Goal: Task Accomplishment & Management: Complete application form

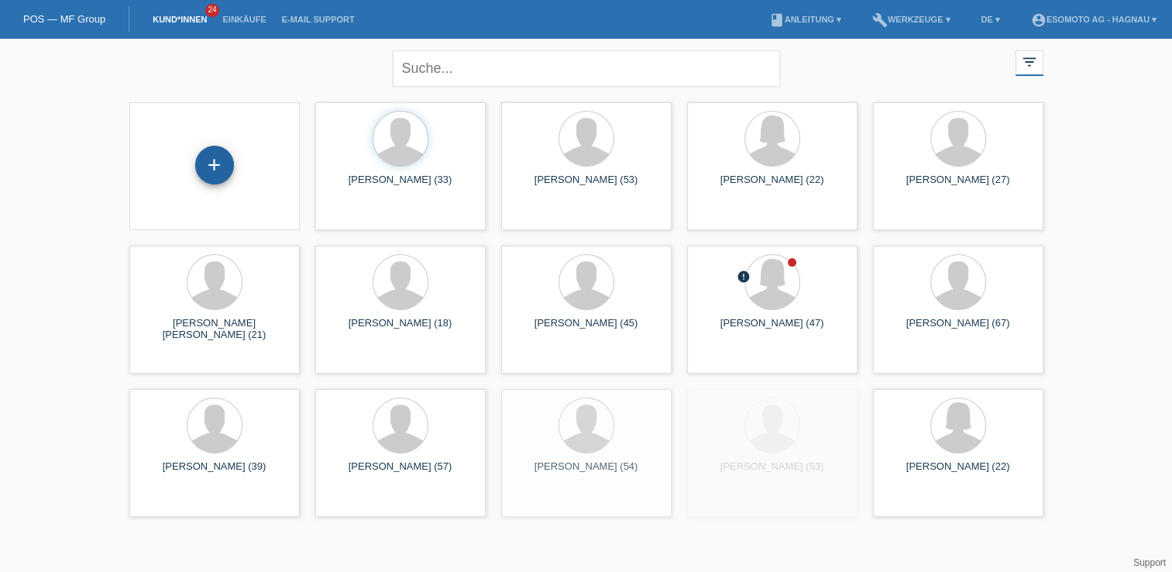
click at [208, 163] on div "+" at bounding box center [214, 165] width 39 height 39
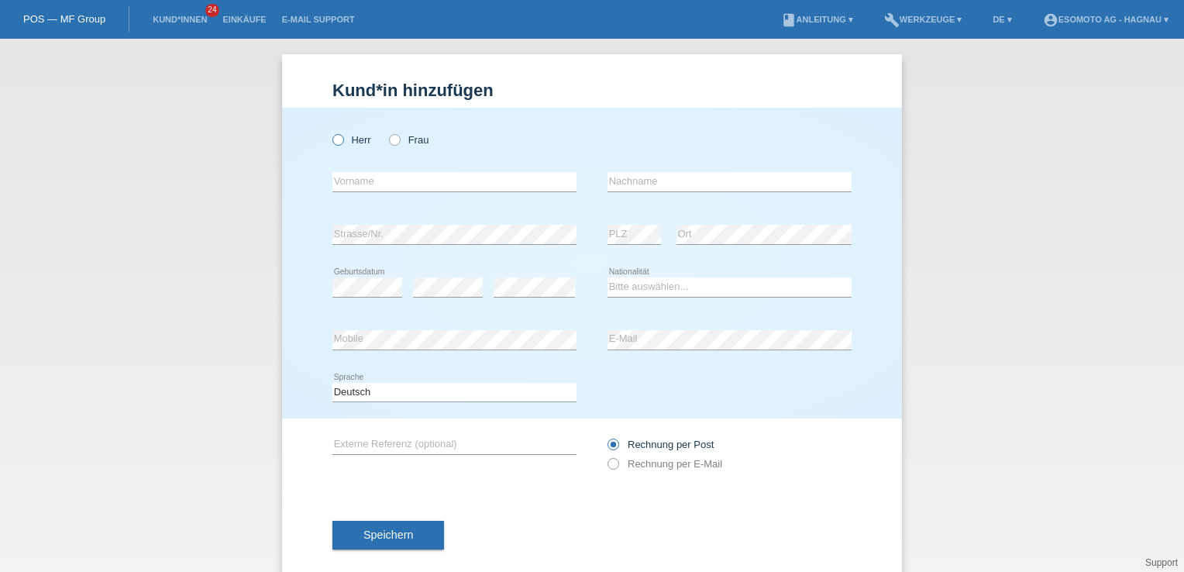
click at [330, 132] on icon at bounding box center [330, 132] width 0 height 0
click at [334, 142] on input "Herr" at bounding box center [337, 139] width 10 height 10
radio input "true"
drag, startPoint x: 378, startPoint y: 184, endPoint x: 344, endPoint y: 152, distance: 47.1
click at [378, 184] on input "text" at bounding box center [454, 181] width 244 height 19
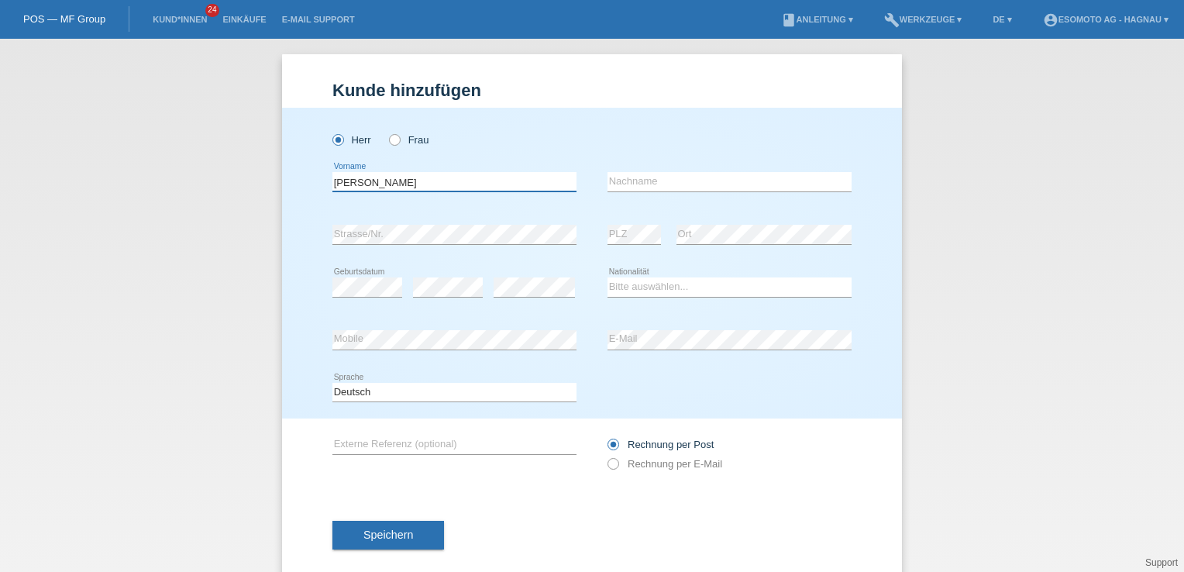
type input "Salvatore"
type input "Cummaudo"
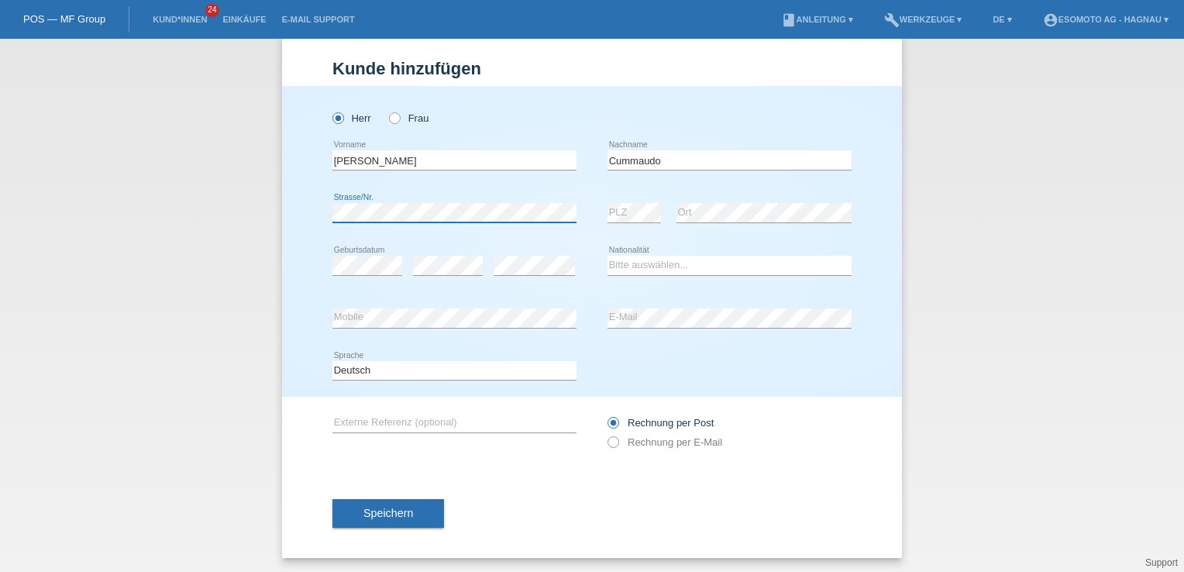
scroll to position [22, 0]
click at [672, 265] on select "Bitte auswählen... Schweiz Deutschland Liechtenstein Österreich ------------ Af…" at bounding box center [729, 264] width 244 height 19
select select "IT"
click at [607, 255] on select "Bitte auswählen... Schweiz Deutschland Liechtenstein Österreich ------------ Af…" at bounding box center [729, 264] width 244 height 19
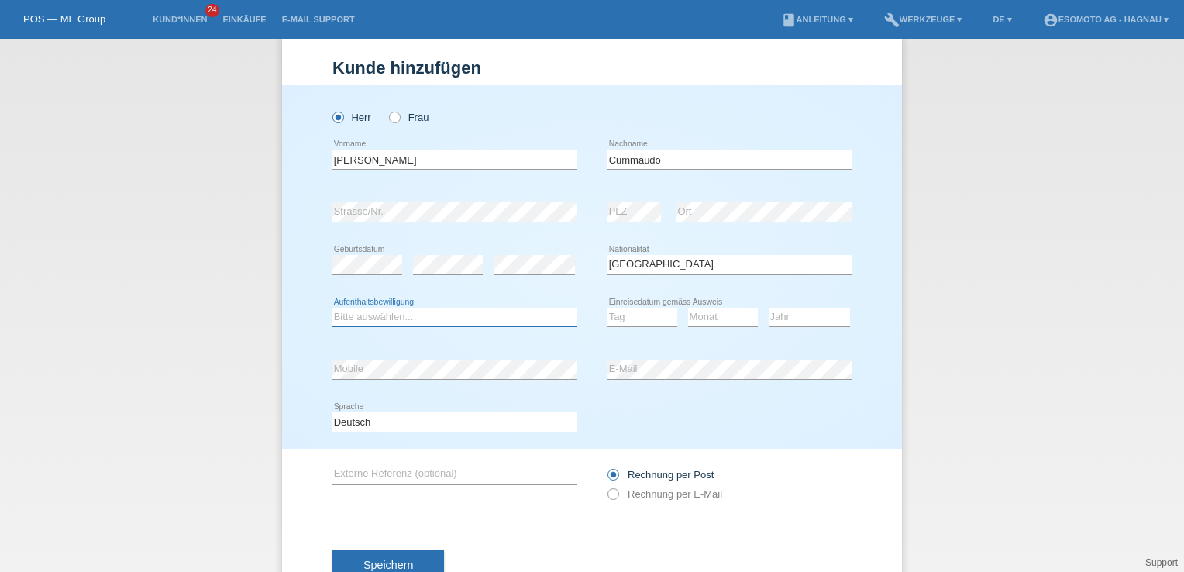
click at [401, 310] on select "Bitte auswählen... C B B - Flüchtlingsstatus Andere" at bounding box center [454, 317] width 244 height 19
select select "B"
click at [332, 308] on select "Bitte auswählen... C B B - Flüchtlingsstatus Andere" at bounding box center [454, 317] width 244 height 19
click at [608, 322] on select "Tag 01 02 03 04 05 06 07 08 09 10 11" at bounding box center [642, 317] width 70 height 19
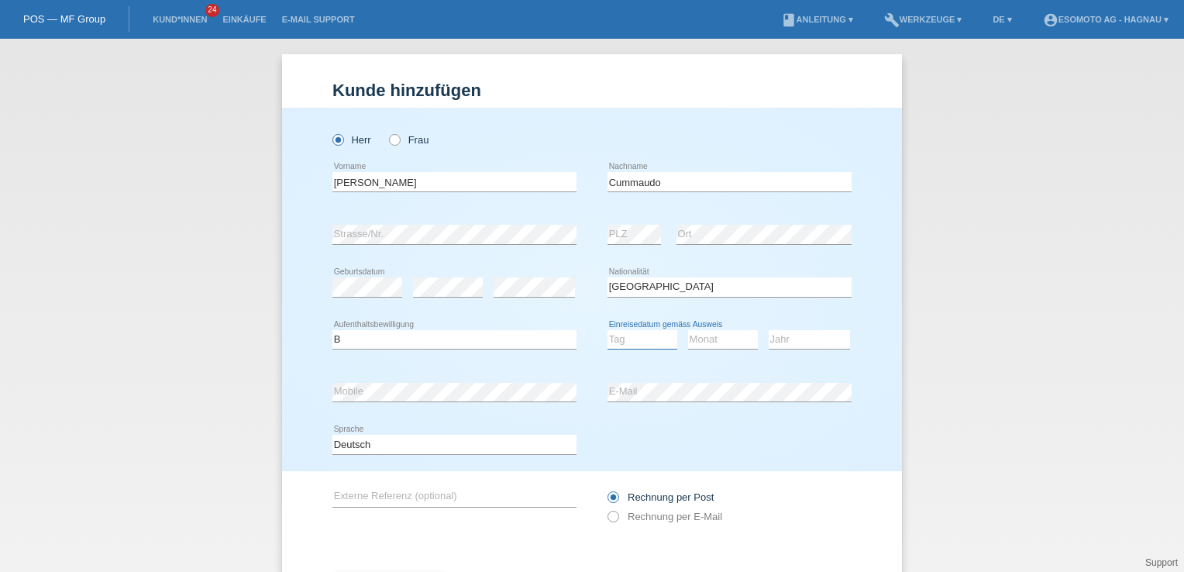
click at [631, 338] on select "Tag 01 02 03 04 05 06 07 08 09 10 11" at bounding box center [642, 339] width 70 height 19
select select "22"
click at [607, 330] on select "Tag 01 02 03 04 05 06 07 08 09 10 11" at bounding box center [642, 339] width 70 height 19
click at [691, 337] on select "Monat 01 02 03 04 05 06 07 08 09 10 11" at bounding box center [723, 339] width 70 height 19
select select "08"
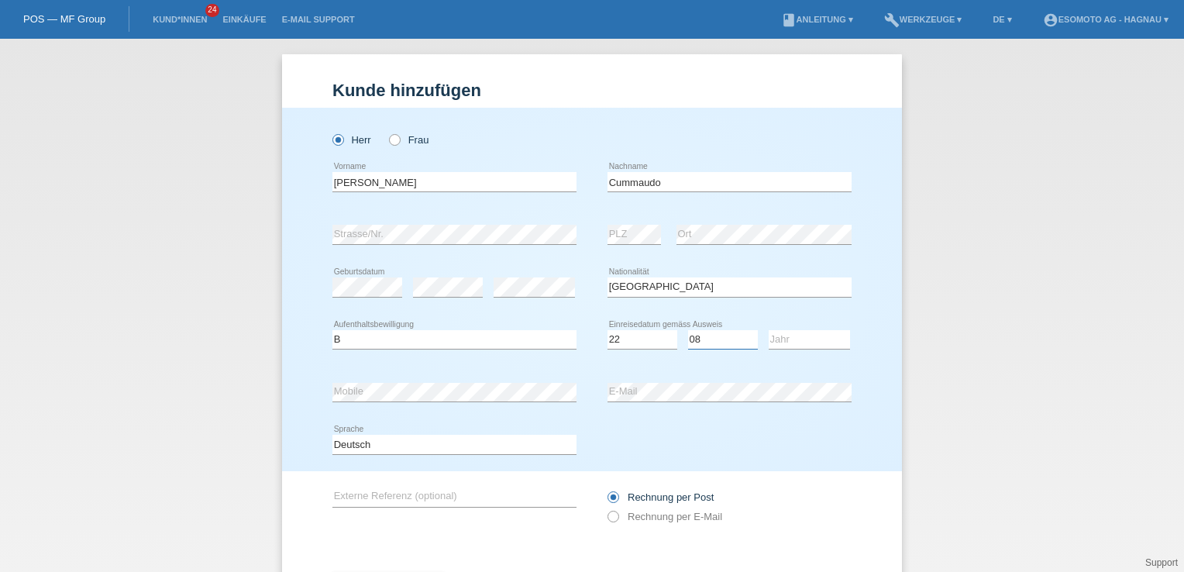
click at [688, 330] on select "Monat 01 02 03 04 05 06 07 08 09 10 11" at bounding box center [723, 339] width 70 height 19
click at [778, 342] on select "Jahr 2025 2024 2023 2022 2021 2020 2019 2018 2017 2016 2015 2014 2013 2012 2011…" at bounding box center [809, 339] width 81 height 19
select select "2018"
click at [769, 330] on select "Jahr 2025 2024 2023 2022 2021 2020 2019 2018 2017 2016 2015 2014 2013 2012 2011…" at bounding box center [809, 339] width 81 height 19
click at [1051, 298] on div "Kund*in hinzufügen Kunde hinzufügen Kundin hinzufügen Herr Frau Salvatore error…" at bounding box center [592, 305] width 1184 height 533
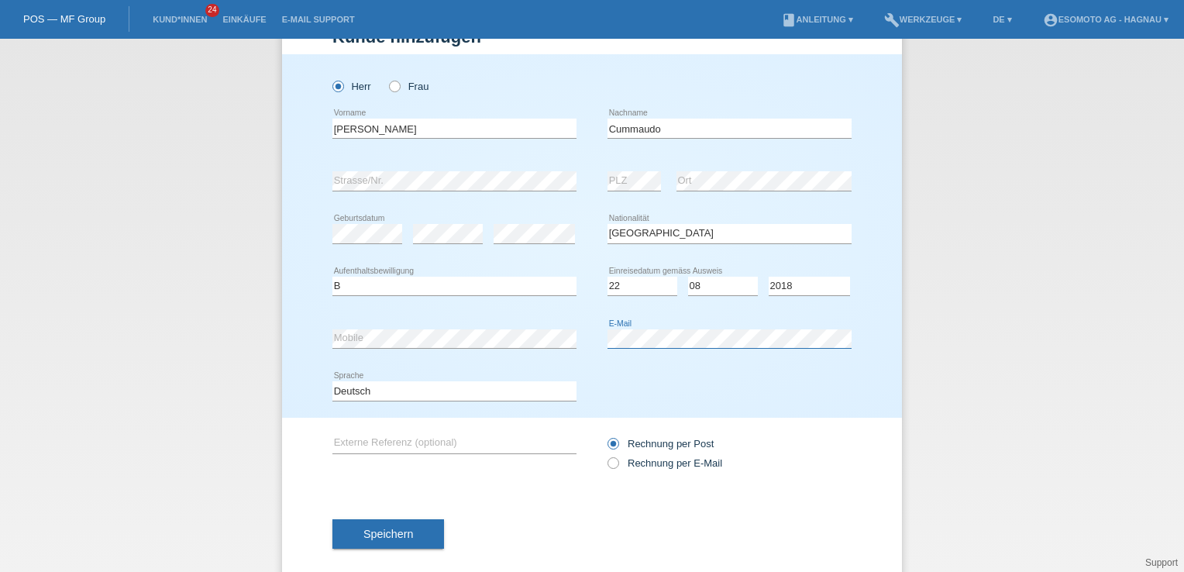
scroll to position [74, 0]
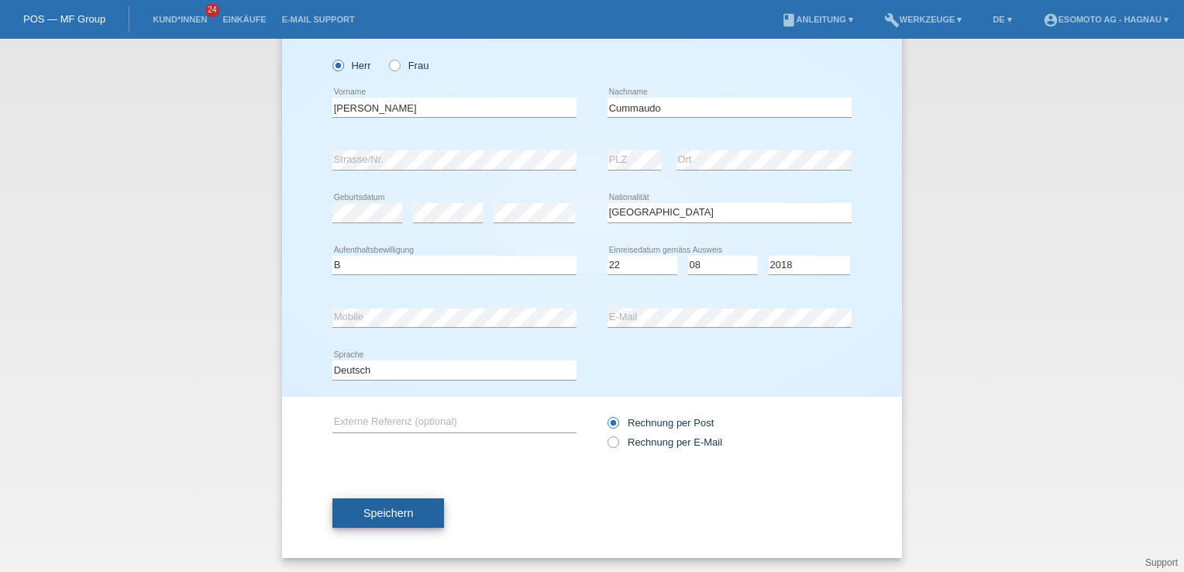
click at [339, 509] on button "Speichern" at bounding box center [388, 512] width 112 height 29
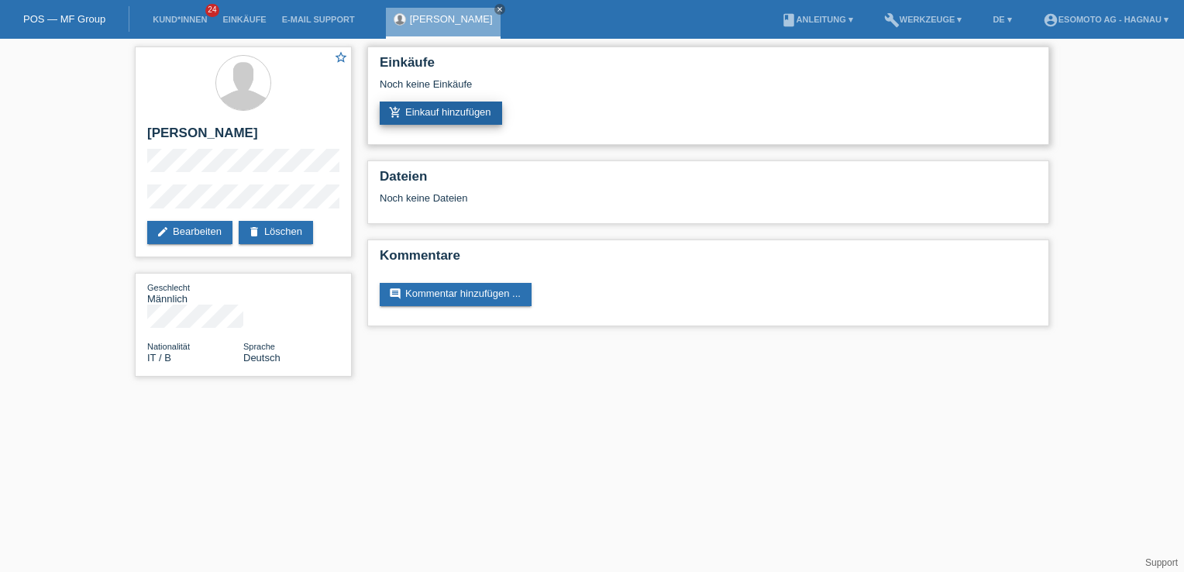
click at [427, 110] on link "add_shopping_cart Einkauf hinzufügen" at bounding box center [441, 112] width 122 height 23
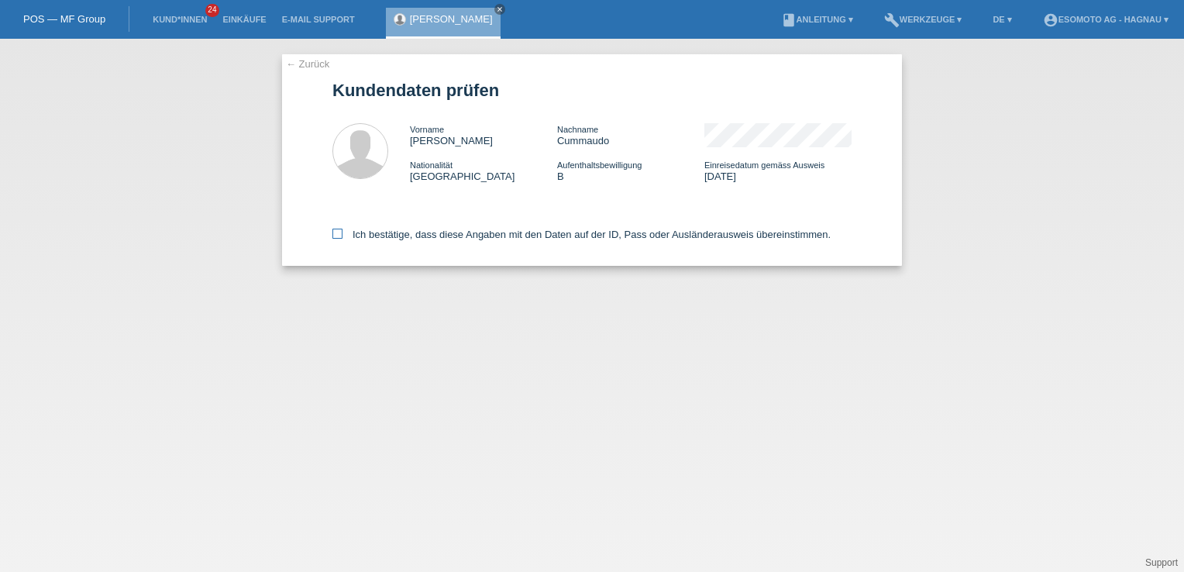
click at [374, 236] on label "Ich bestätige, dass diese Angaben mit den Daten auf der ID, Pass oder Ausländer…" at bounding box center [581, 235] width 498 height 12
click at [342, 236] on input "Ich bestätige, dass diese Angaben mit den Daten auf der ID, Pass oder Ausländer…" at bounding box center [337, 234] width 10 height 10
checkbox input "true"
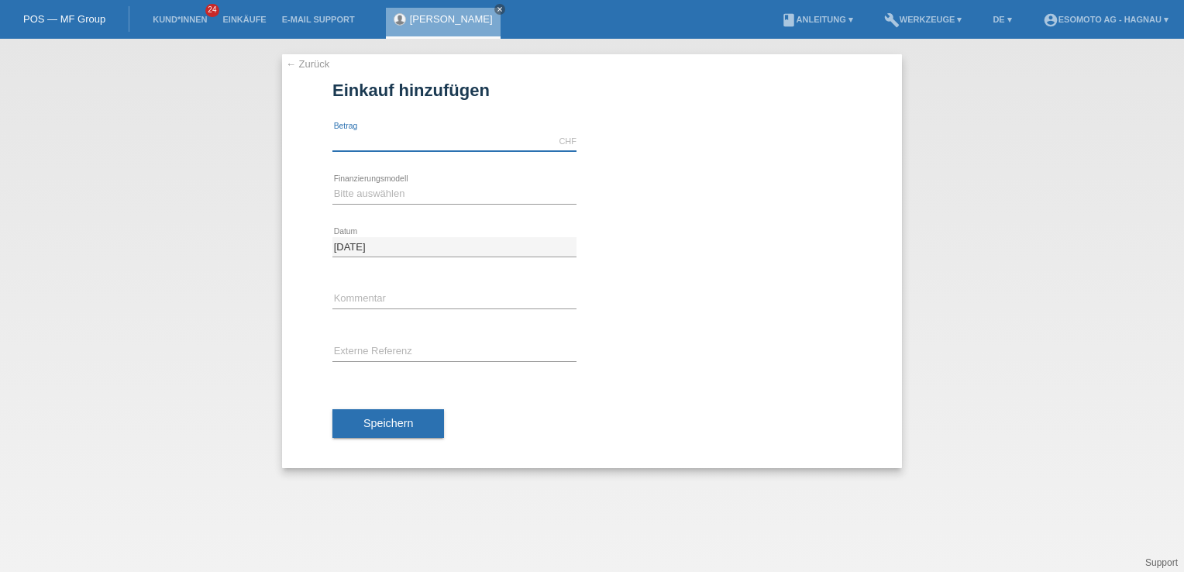
click at [397, 142] on input "text" at bounding box center [454, 141] width 244 height 19
click at [402, 139] on input "text" at bounding box center [454, 141] width 244 height 19
type input "3590.00"
click at [403, 191] on select "Bitte auswählen Fixe Raten Kauf auf Rechnung mit Teilzahlungsoption" at bounding box center [454, 193] width 244 height 19
select select "69"
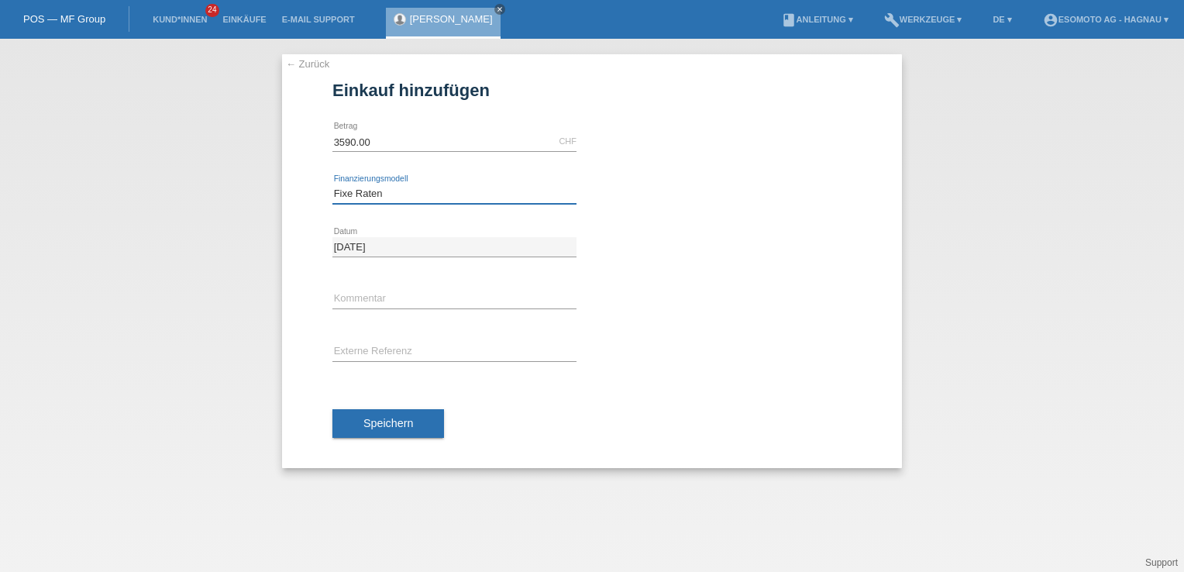
click at [332, 184] on select "Bitte auswählen Fixe Raten Kauf auf Rechnung mit Teilzahlungsoption" at bounding box center [454, 193] width 244 height 19
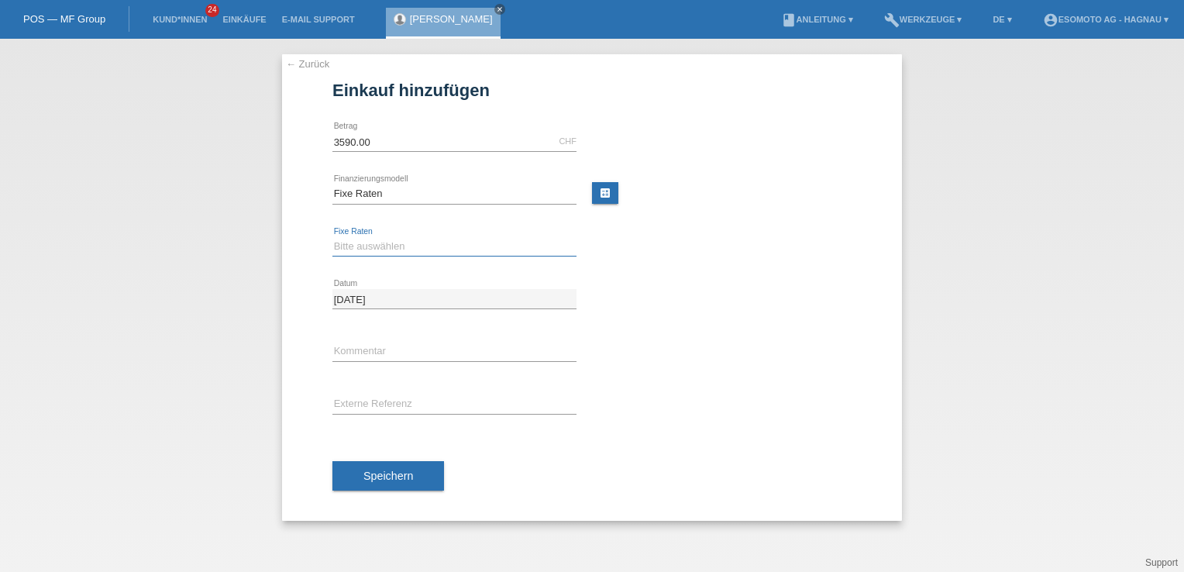
click at [414, 244] on select "Bitte auswählen 12 Raten 24 Raten 36 Raten 48 Raten" at bounding box center [454, 246] width 244 height 19
select select "140"
click at [332, 237] on select "Bitte auswählen 12 Raten 24 Raten 36 Raten 48 Raten" at bounding box center [454, 246] width 244 height 19
click at [383, 140] on input "3590.00" at bounding box center [454, 141] width 244 height 19
type input "2790.00"
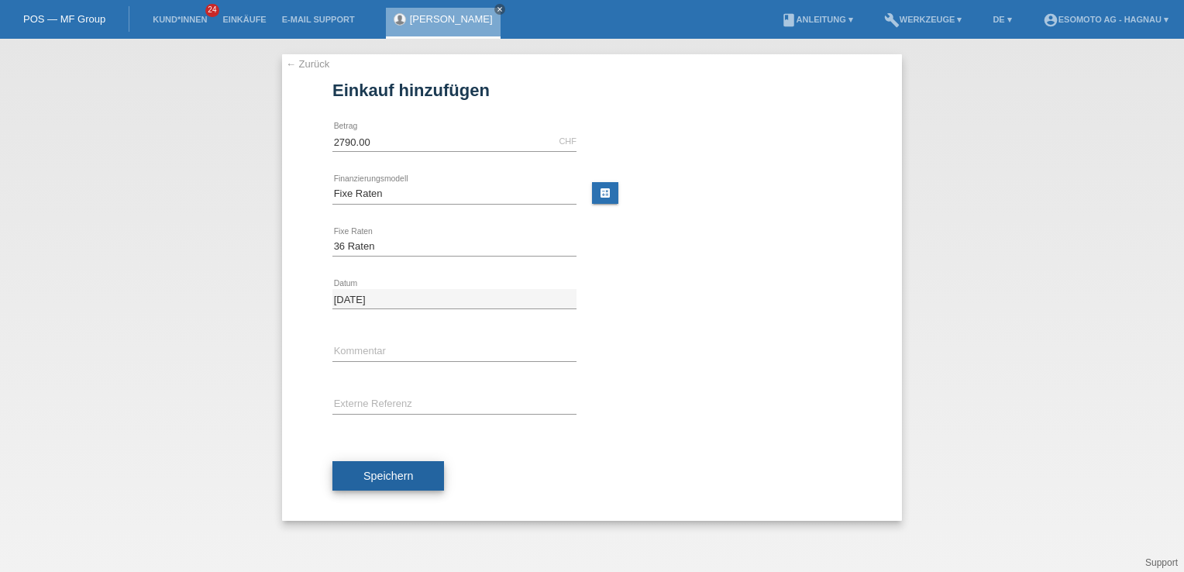
click at [384, 466] on button "Speichern" at bounding box center [388, 475] width 112 height 29
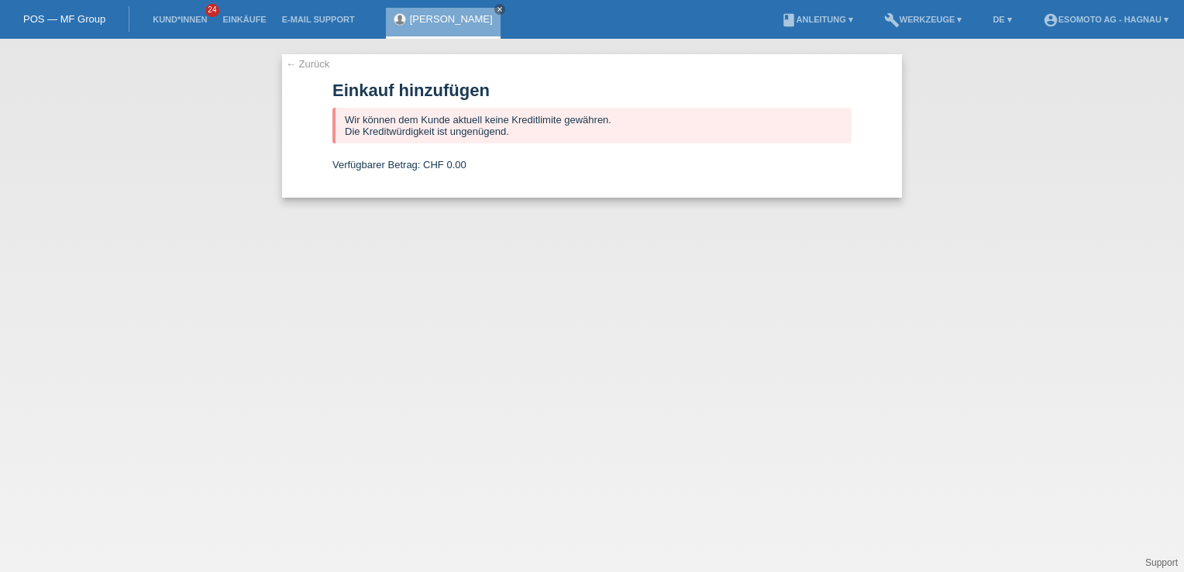
click at [460, 14] on link "[PERSON_NAME]" at bounding box center [451, 19] width 83 height 12
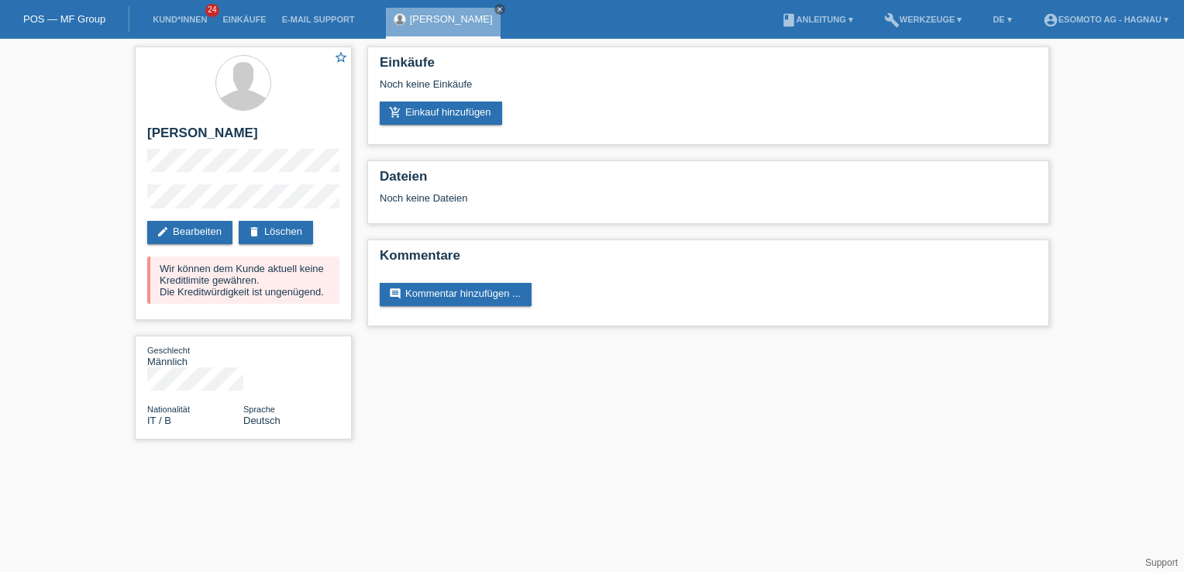
click at [217, 11] on li "Einkäufe" at bounding box center [244, 20] width 59 height 40
click at [212, 16] on span "24" at bounding box center [212, 10] width 14 height 13
click at [170, 17] on link "Kund*innen" at bounding box center [180, 19] width 70 height 9
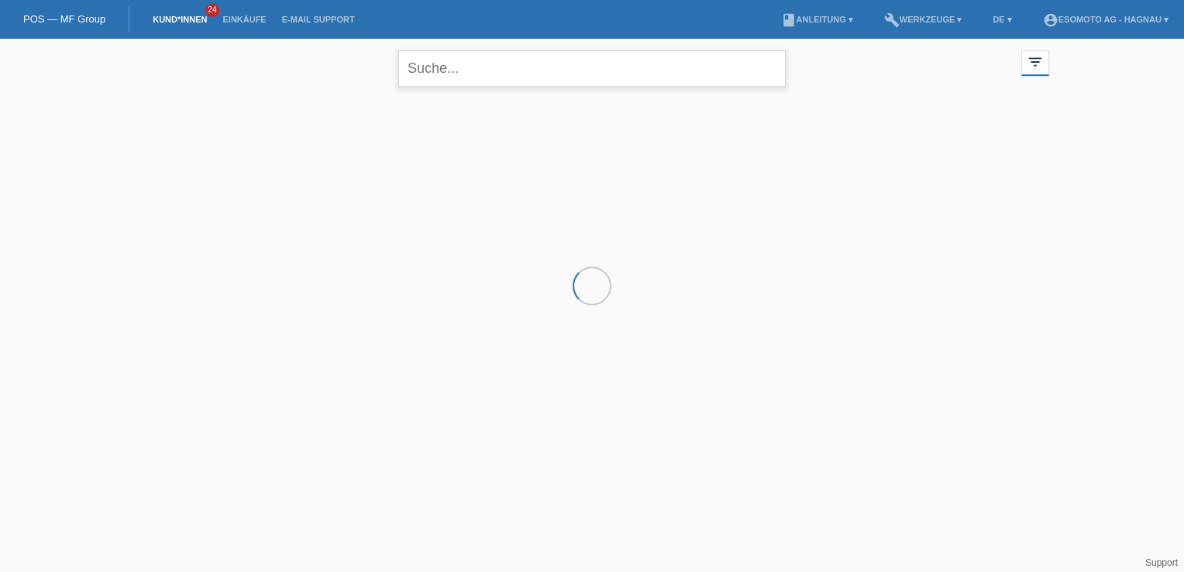
click at [449, 66] on input "text" at bounding box center [591, 68] width 387 height 36
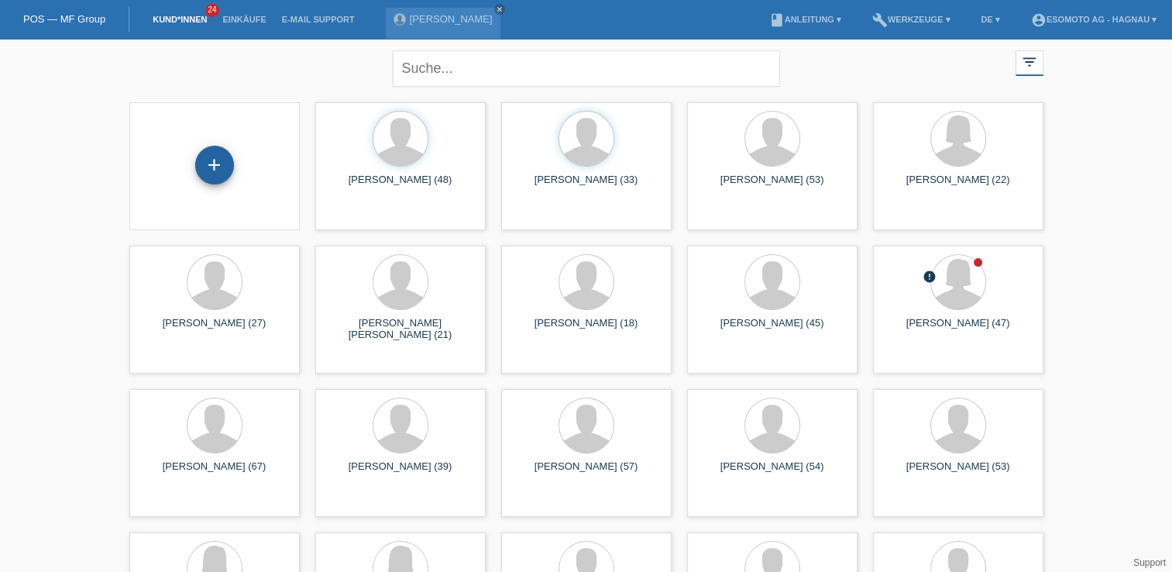
click at [209, 172] on div "+" at bounding box center [214, 165] width 39 height 39
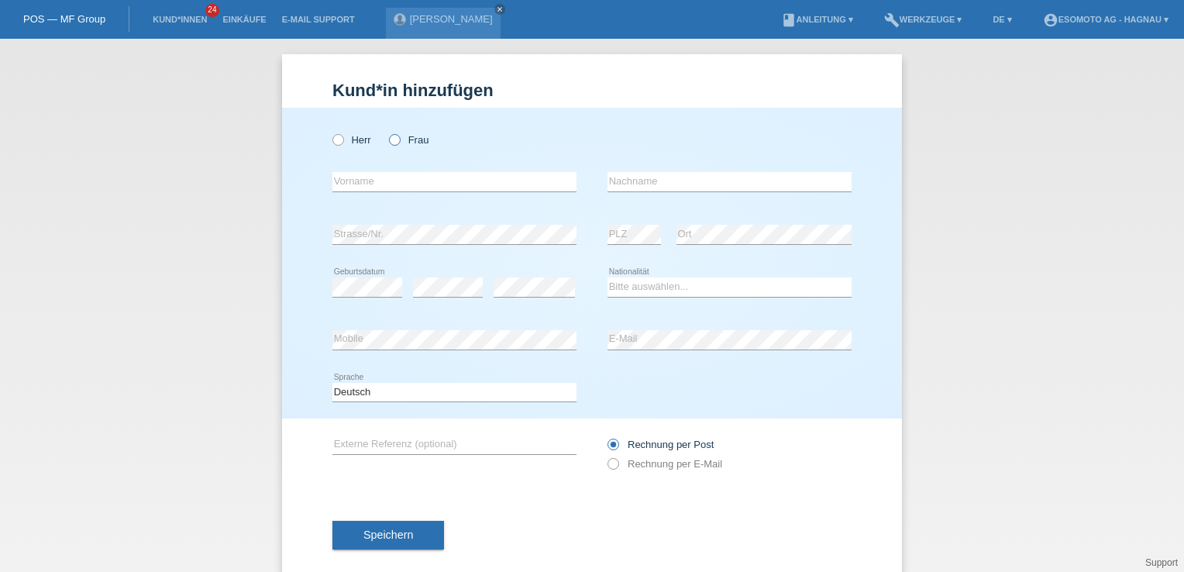
click at [387, 132] on icon at bounding box center [387, 132] width 0 height 0
click at [389, 141] on input "Frau" at bounding box center [394, 139] width 10 height 10
radio input "true"
click at [387, 181] on input "text" at bounding box center [454, 181] width 244 height 19
type input "Mariateresa"
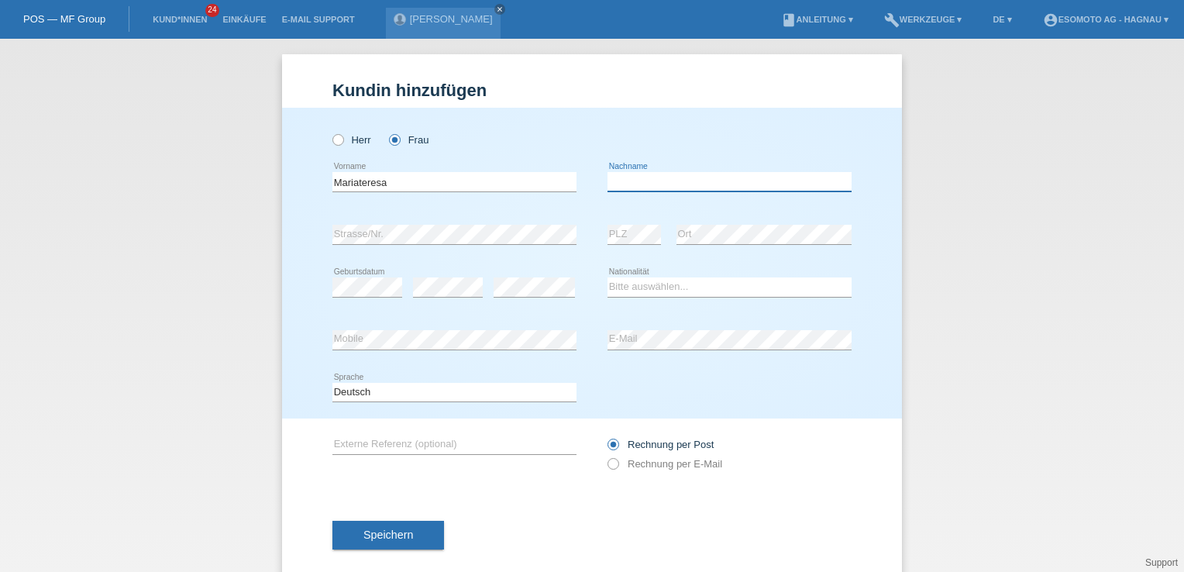
click at [645, 178] on input "text" at bounding box center [729, 181] width 244 height 19
type input "a"
type input "Campo"
click at [628, 283] on select "Bitte auswählen... Schweiz Deutschland Liechtenstein Österreich ------------ Af…" at bounding box center [729, 286] width 244 height 19
select select "IT"
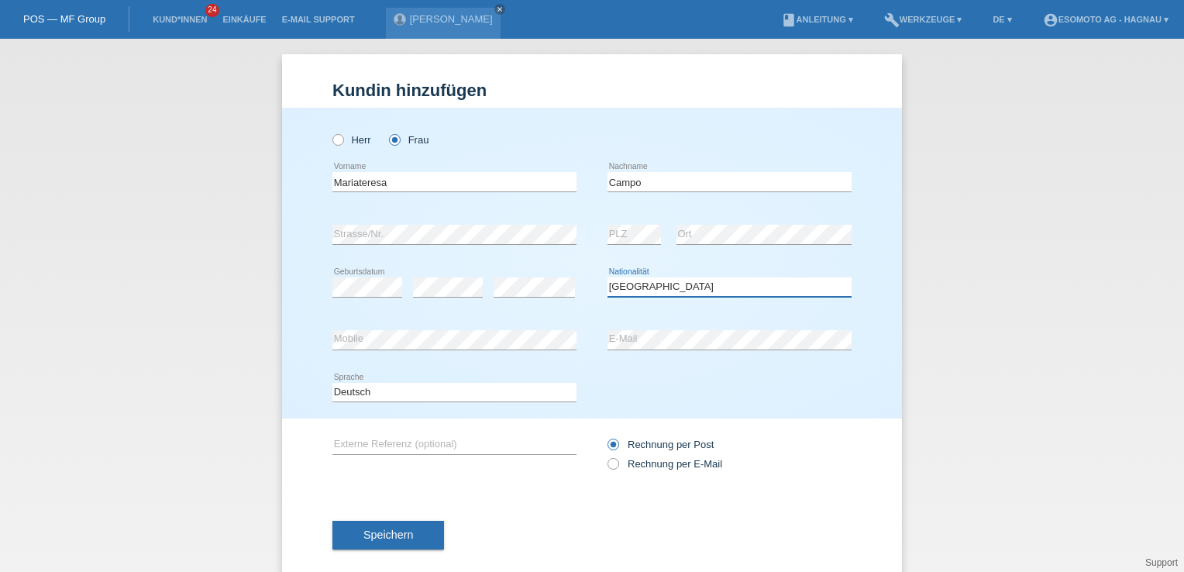
click at [607, 277] on select "Bitte auswählen... Schweiz Deutschland Liechtenstein Österreich ------------ Af…" at bounding box center [729, 286] width 244 height 19
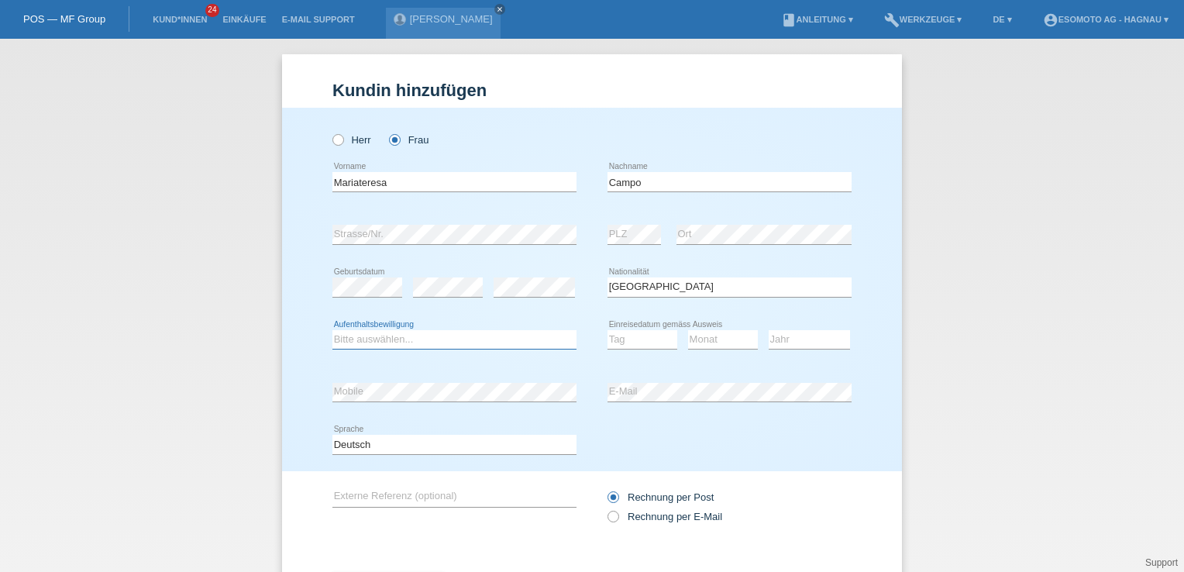
click at [476, 342] on select "Bitte auswählen... C B B - Flüchtlingsstatus Andere" at bounding box center [454, 339] width 244 height 19
select select "B"
click at [332, 330] on select "Bitte auswählen... C B B - Flüchtlingsstatus Andere" at bounding box center [454, 339] width 244 height 19
click at [630, 344] on select "Tag 01 02 03 04 05 06 07 08 09 10 11" at bounding box center [642, 339] width 70 height 19
select select "27"
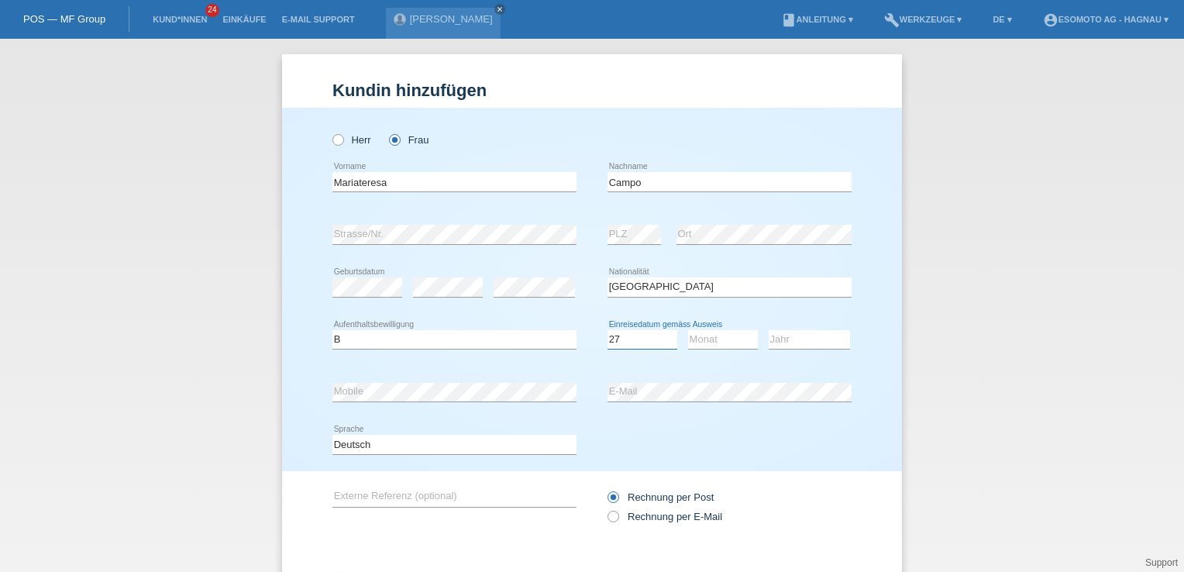
click at [607, 330] on select "Tag 01 02 03 04 05 06 07 08 09 10 11" at bounding box center [642, 339] width 70 height 19
click at [697, 335] on select "Monat 01 02 03 04 05 06 07 08 09 10 11" at bounding box center [723, 339] width 70 height 19
select select "08"
click at [688, 330] on select "Monat 01 02 03 04 05 06 07 08 09 10 11" at bounding box center [723, 339] width 70 height 19
click at [778, 337] on select "Jahr 2025 2024 2023 2022 2021 2020 2019 2018 2017 2016 2015 2014 2013 2012 2011…" at bounding box center [809, 339] width 81 height 19
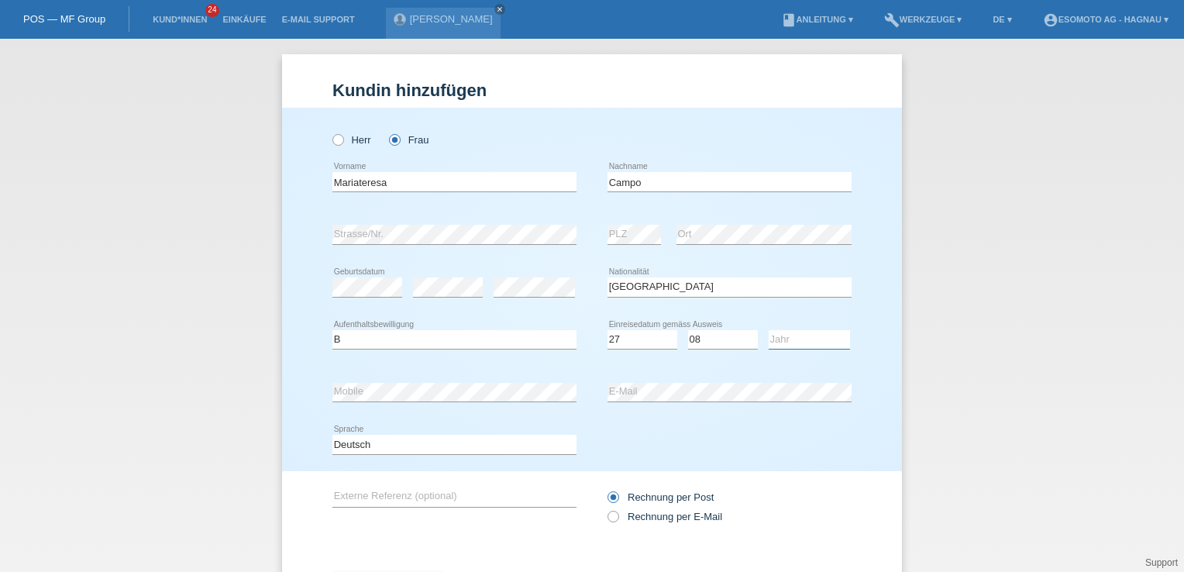
select select "2023"
click at [769, 330] on select "Jahr 2025 2024 2023 2022 2021 2020 2019 2018 2017 2016 2015 2014 2013 2012 2011…" at bounding box center [809, 339] width 81 height 19
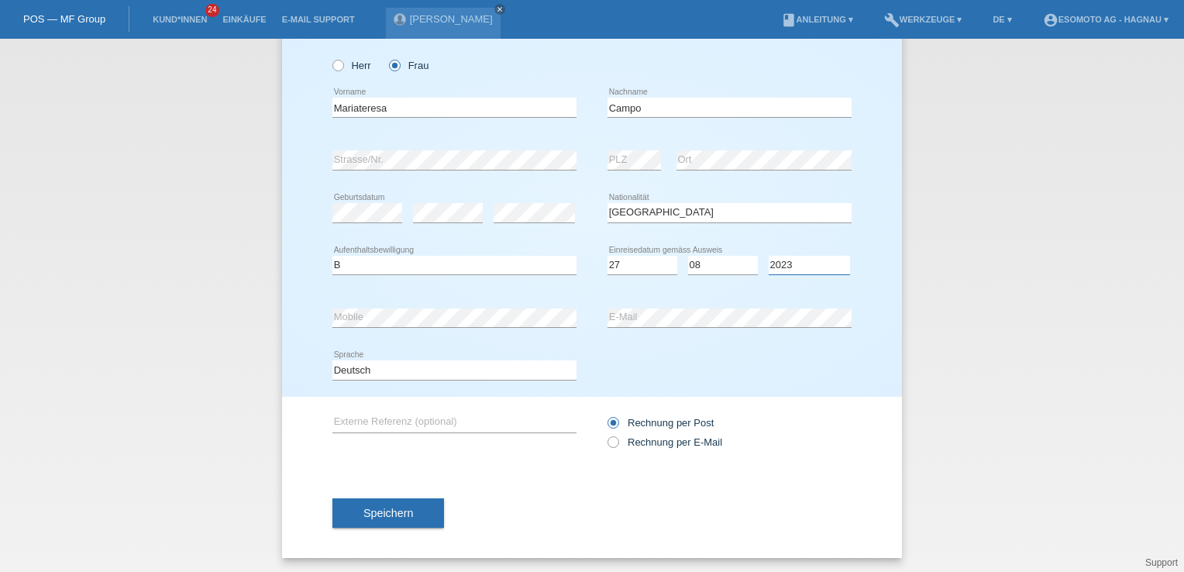
scroll to position [74, 0]
click at [415, 507] on button "Speichern" at bounding box center [388, 512] width 112 height 29
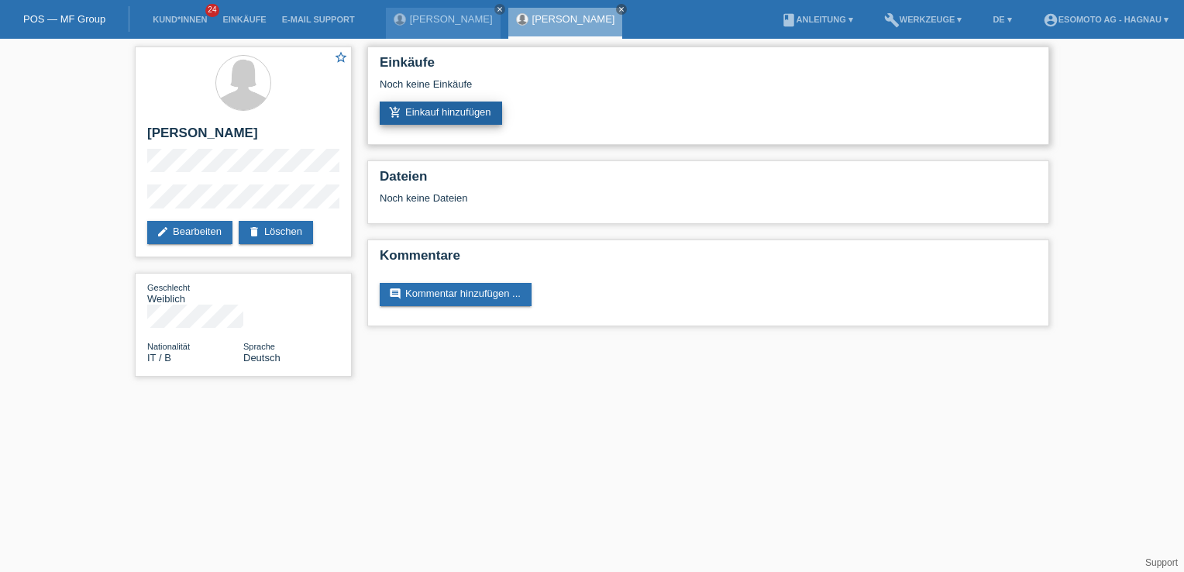
click at [459, 110] on link "add_shopping_cart Einkauf hinzufügen" at bounding box center [441, 112] width 122 height 23
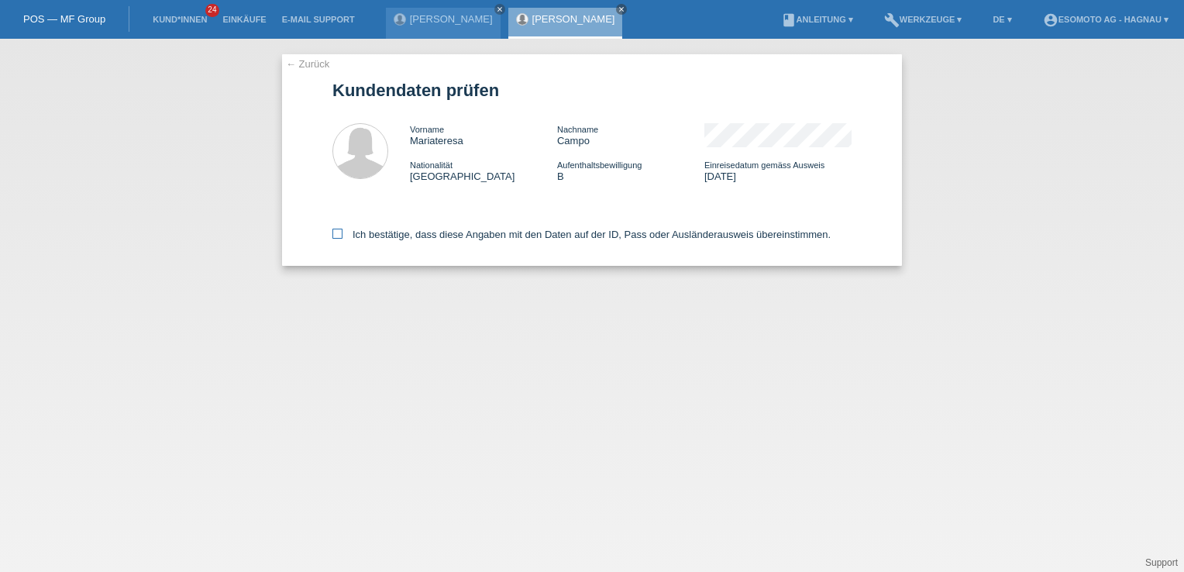
click at [335, 233] on icon at bounding box center [337, 234] width 10 height 10
click at [335, 233] on input "Ich bestätige, dass diese Angaben mit den Daten auf der ID, Pass oder Ausländer…" at bounding box center [337, 234] width 10 height 10
checkbox input "true"
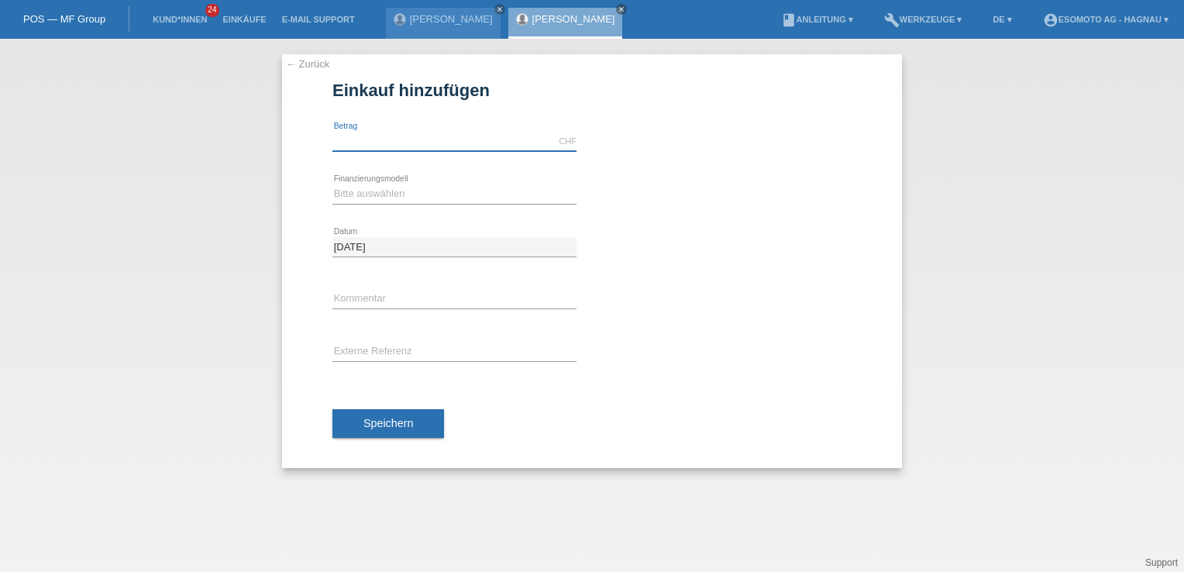
click at [380, 143] on input "text" at bounding box center [454, 141] width 244 height 19
type input "2790.00"
click at [397, 187] on select "Bitte auswählen Fixe Raten Kauf auf Rechnung mit Teilzahlungsoption" at bounding box center [454, 193] width 244 height 19
select select "69"
click at [332, 184] on select "Bitte auswählen Fixe Raten Kauf auf Rechnung mit Teilzahlungsoption" at bounding box center [454, 193] width 244 height 19
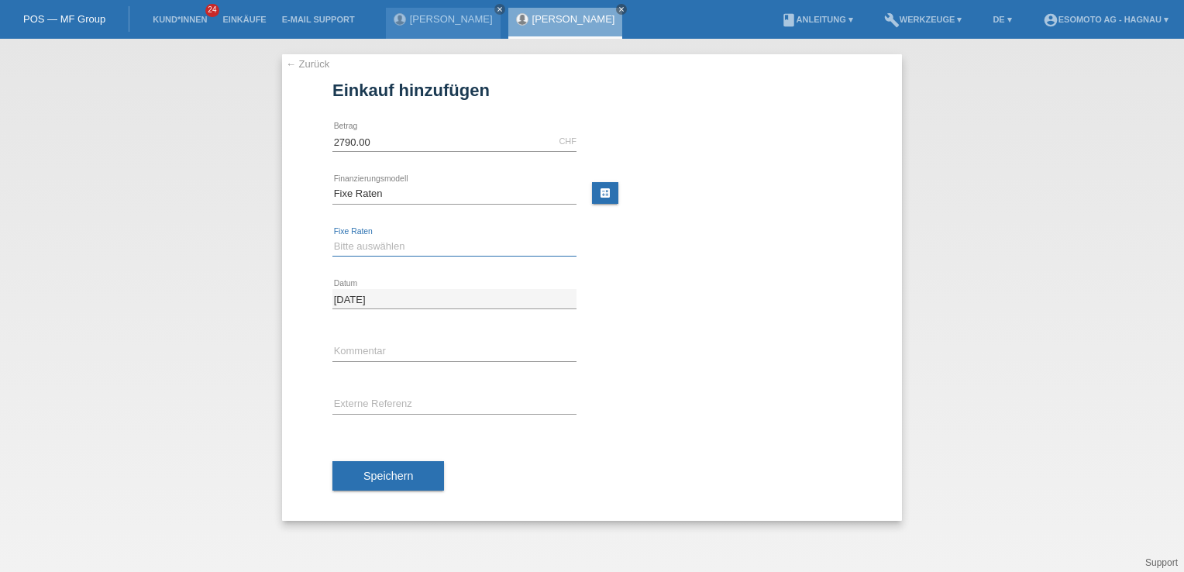
click at [393, 246] on select "Bitte auswählen 12 Raten 24 Raten 36 Raten 48 Raten" at bounding box center [454, 246] width 244 height 19
select select "140"
click at [332, 237] on select "Bitte auswählen 12 Raten 24 Raten 36 Raten 48 Raten" at bounding box center [454, 246] width 244 height 19
click at [414, 477] on button "Speichern" at bounding box center [388, 475] width 112 height 29
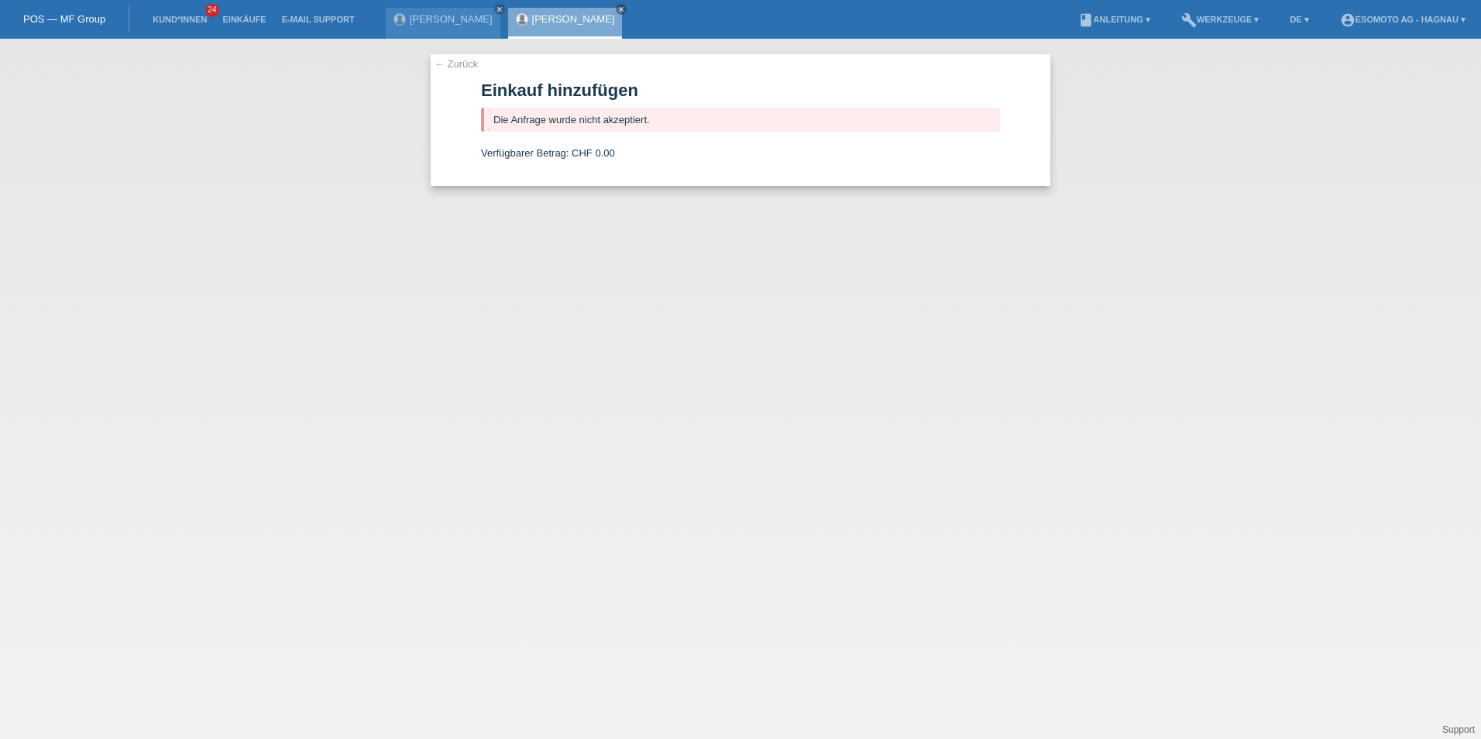
click at [370, 114] on div "← Zurück Einkauf hinzufügen Die Anfrage wurde nicht akzeptiert. Verfügbarer Bet…" at bounding box center [740, 389] width 1481 height 700
click at [438, 21] on link "[PERSON_NAME]" at bounding box center [451, 19] width 83 height 12
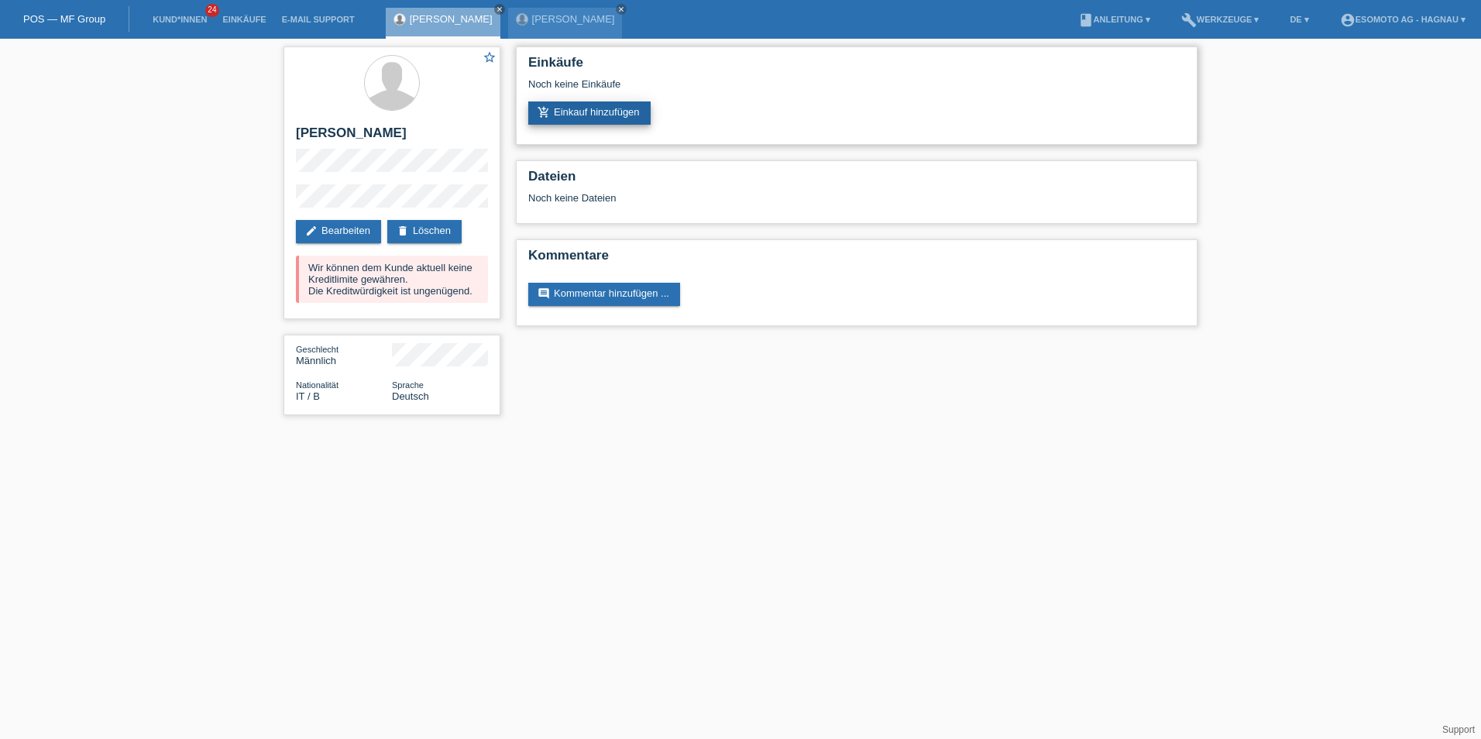
click at [585, 108] on link "add_shopping_cart Einkauf hinzufügen" at bounding box center [589, 112] width 122 height 23
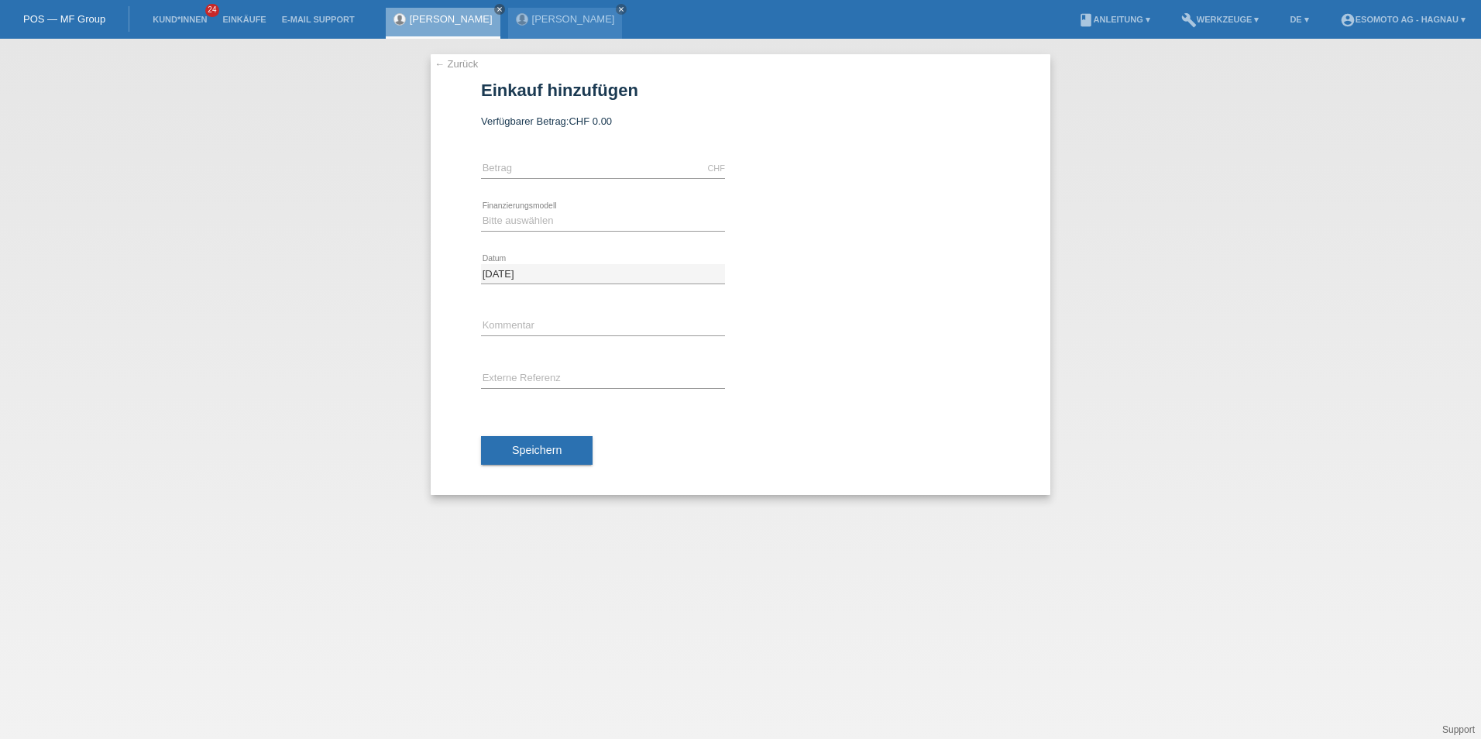
click at [497, 155] on div "CHF error [GEOGRAPHIC_DATA]" at bounding box center [603, 169] width 244 height 53
click at [512, 163] on input "text" at bounding box center [603, 168] width 244 height 19
click at [519, 168] on input "text" at bounding box center [603, 168] width 244 height 19
click at [517, 167] on input "text" at bounding box center [603, 168] width 244 height 19
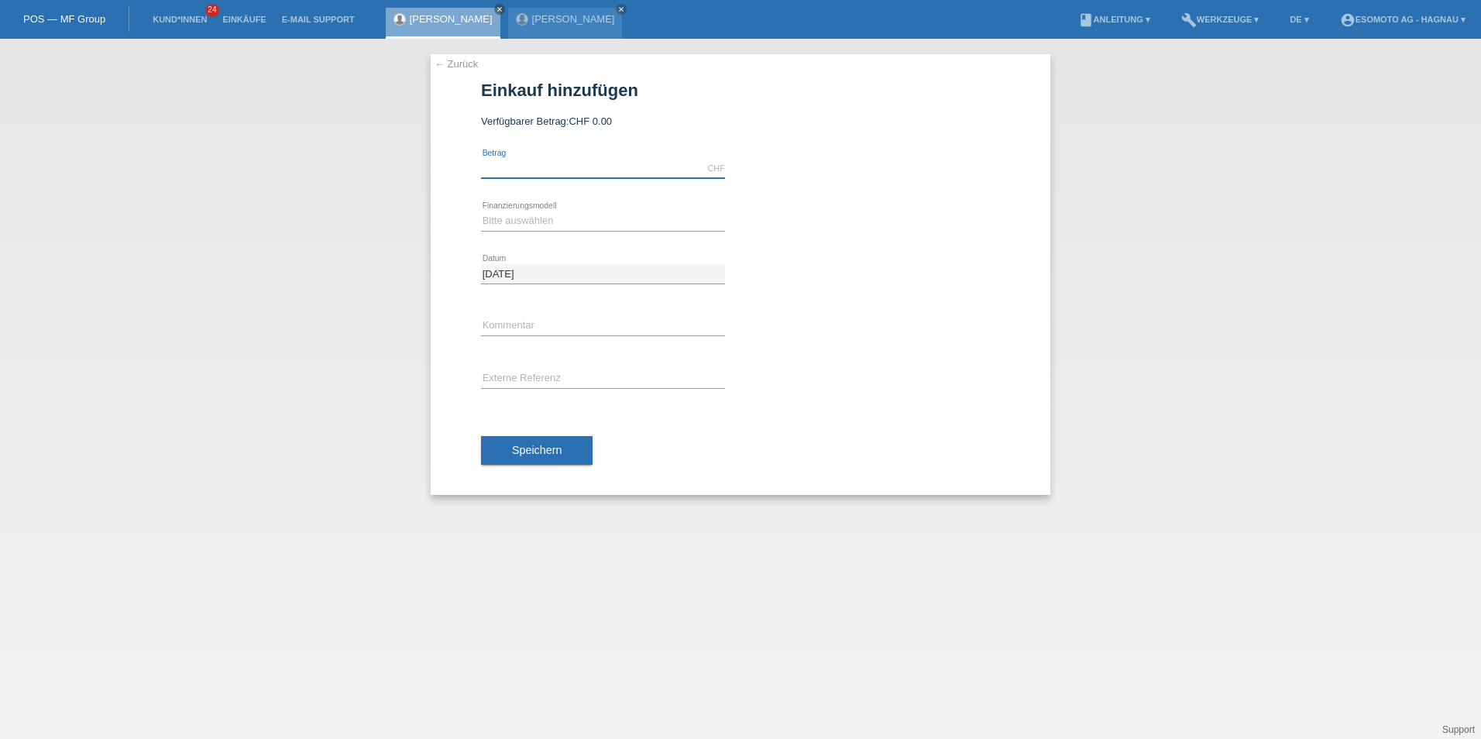
click at [517, 167] on input "text" at bounding box center [603, 168] width 244 height 19
click at [490, 167] on input "text" at bounding box center [603, 168] width 244 height 19
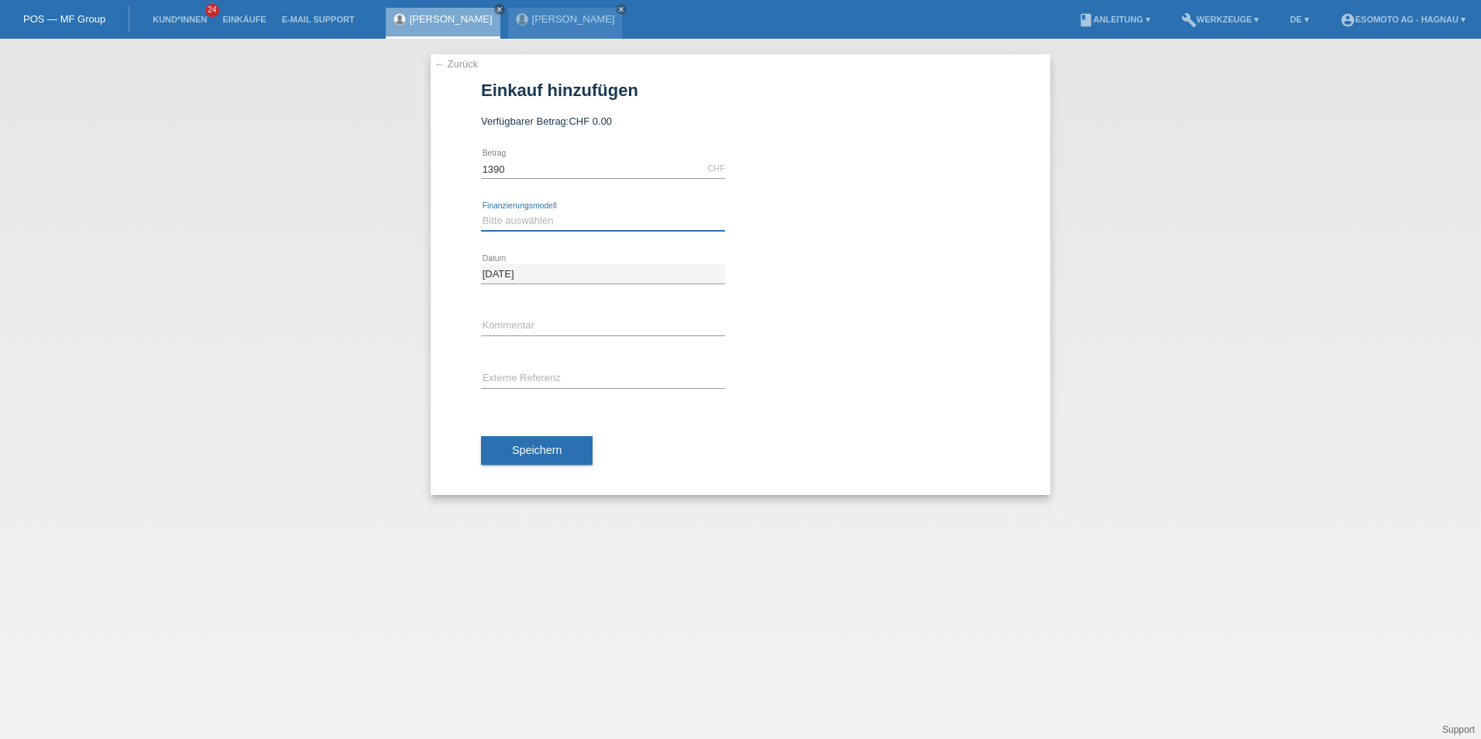
type input "1390.00"
click at [593, 215] on select "Bitte auswählen Fixe Raten Kauf auf Rechnung mit Teilzahlungsoption" at bounding box center [603, 221] width 244 height 19
select select "69"
click at [481, 212] on select "Bitte auswählen Fixe Raten Kauf auf Rechnung mit Teilzahlungsoption" at bounding box center [603, 221] width 244 height 19
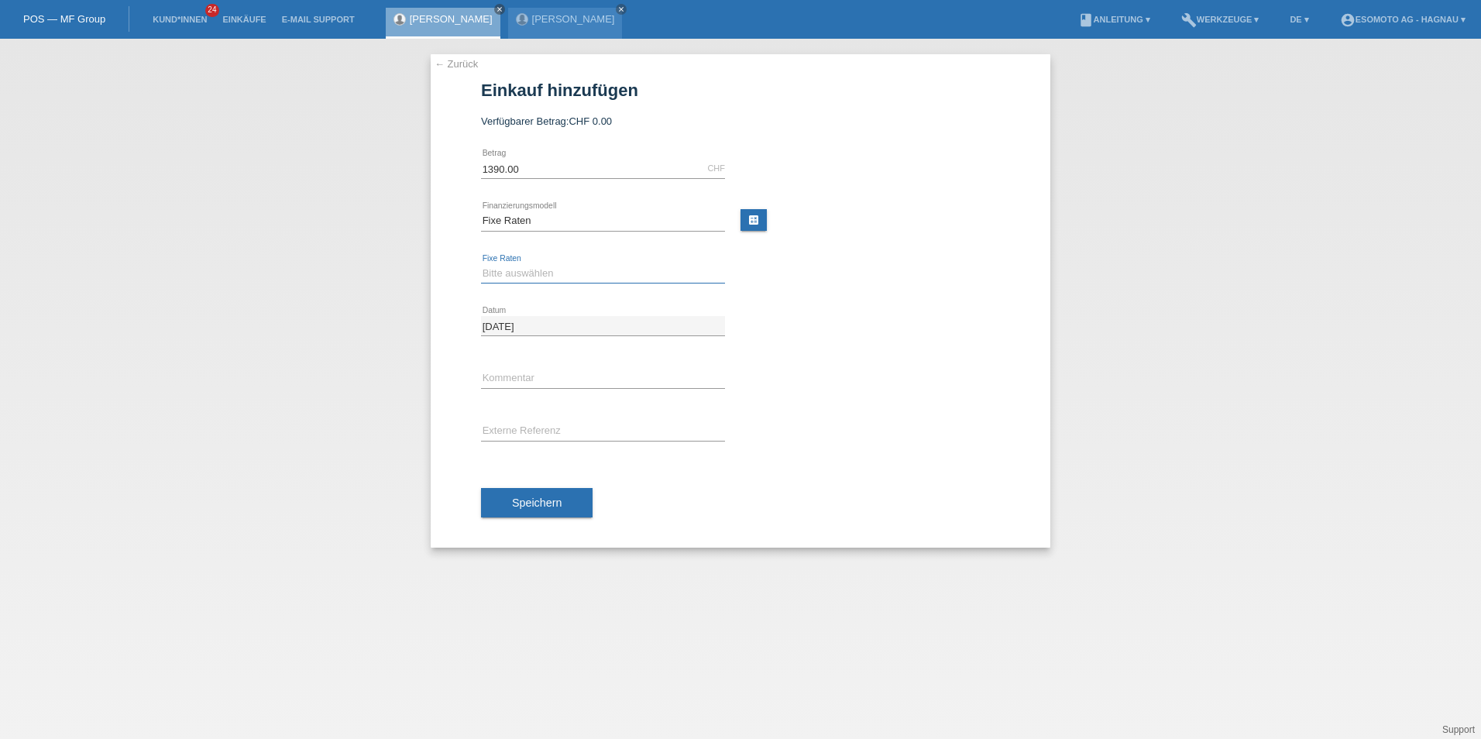
click at [578, 272] on select "Bitte auswählen 12 Raten 24 Raten 36 Raten 48 Raten" at bounding box center [603, 273] width 244 height 19
select select "138"
click at [481, 264] on select "Bitte auswählen 12 Raten 24 Raten 36 Raten 48 Raten" at bounding box center [603, 273] width 244 height 19
click at [511, 505] on button "Speichern" at bounding box center [537, 502] width 112 height 29
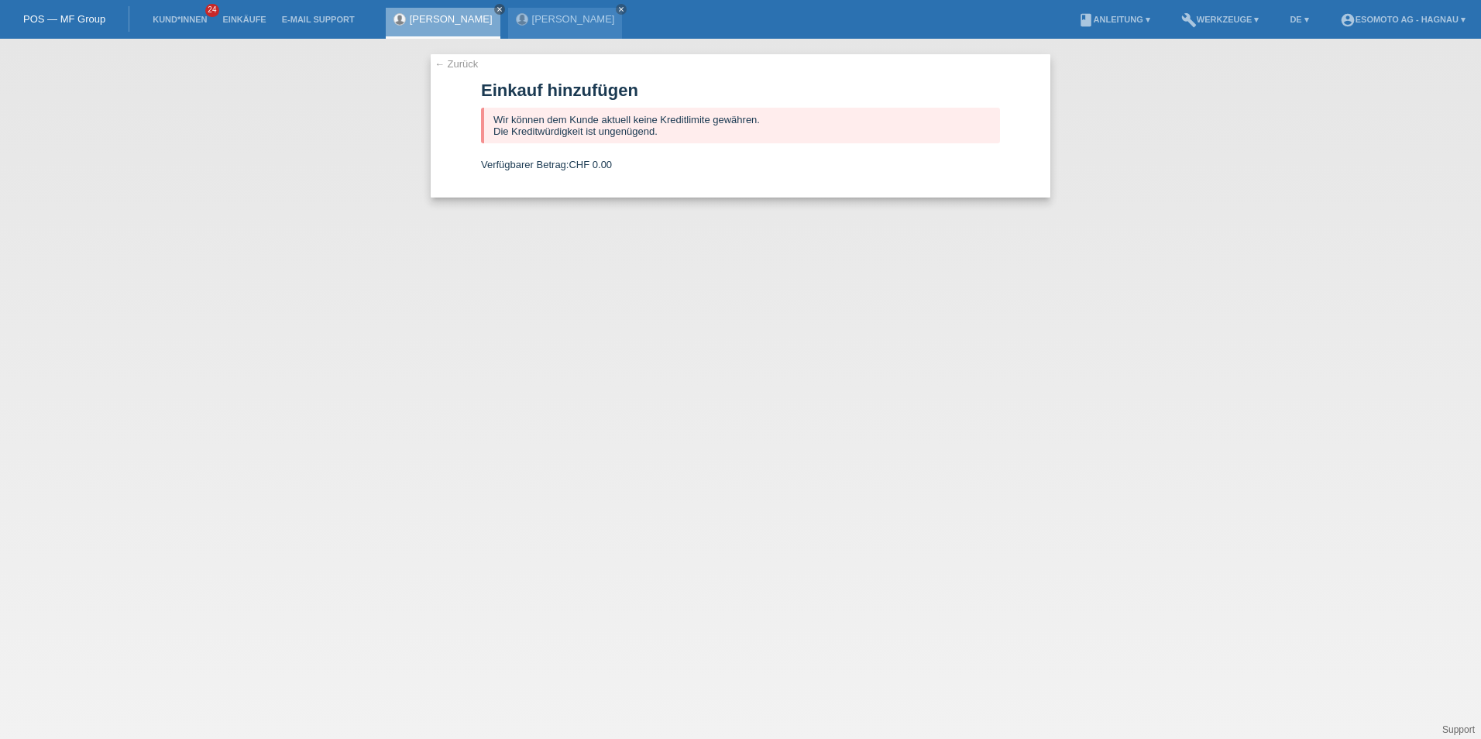
click at [592, 5] on div "Salvatore Cummaudo close Mariateresa Campo close" at bounding box center [508, 19] width 245 height 39
click at [592, 9] on div "Mariateresa Campo close" at bounding box center [565, 23] width 115 height 31
click at [594, 22] on link "Mariateresa Campo" at bounding box center [573, 19] width 83 height 12
click at [593, 19] on link "Mariateresa Campo" at bounding box center [573, 19] width 83 height 12
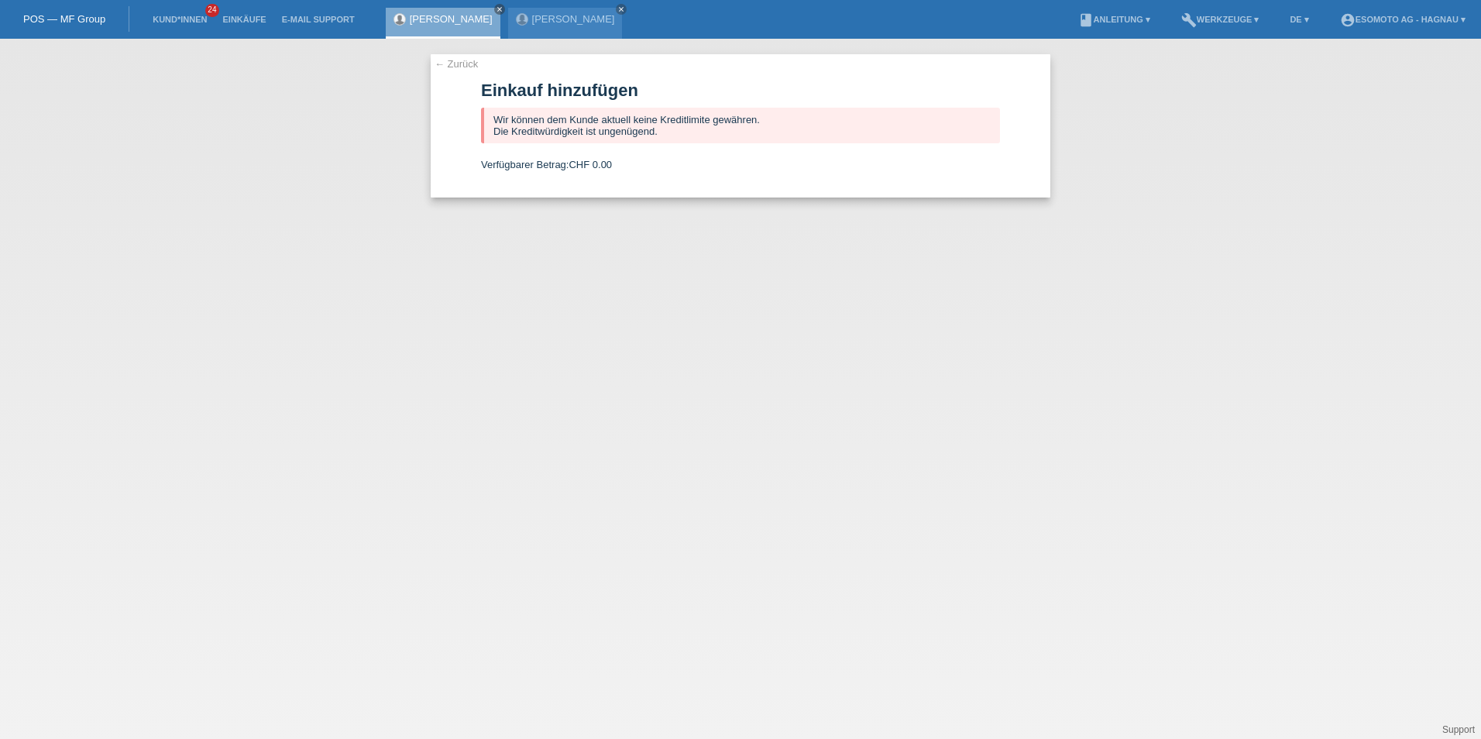
click at [431, 29] on div "Salvatore Cummaudo close" at bounding box center [443, 23] width 115 height 31
click at [543, 19] on div "Mariateresa Campo close" at bounding box center [565, 23] width 115 height 31
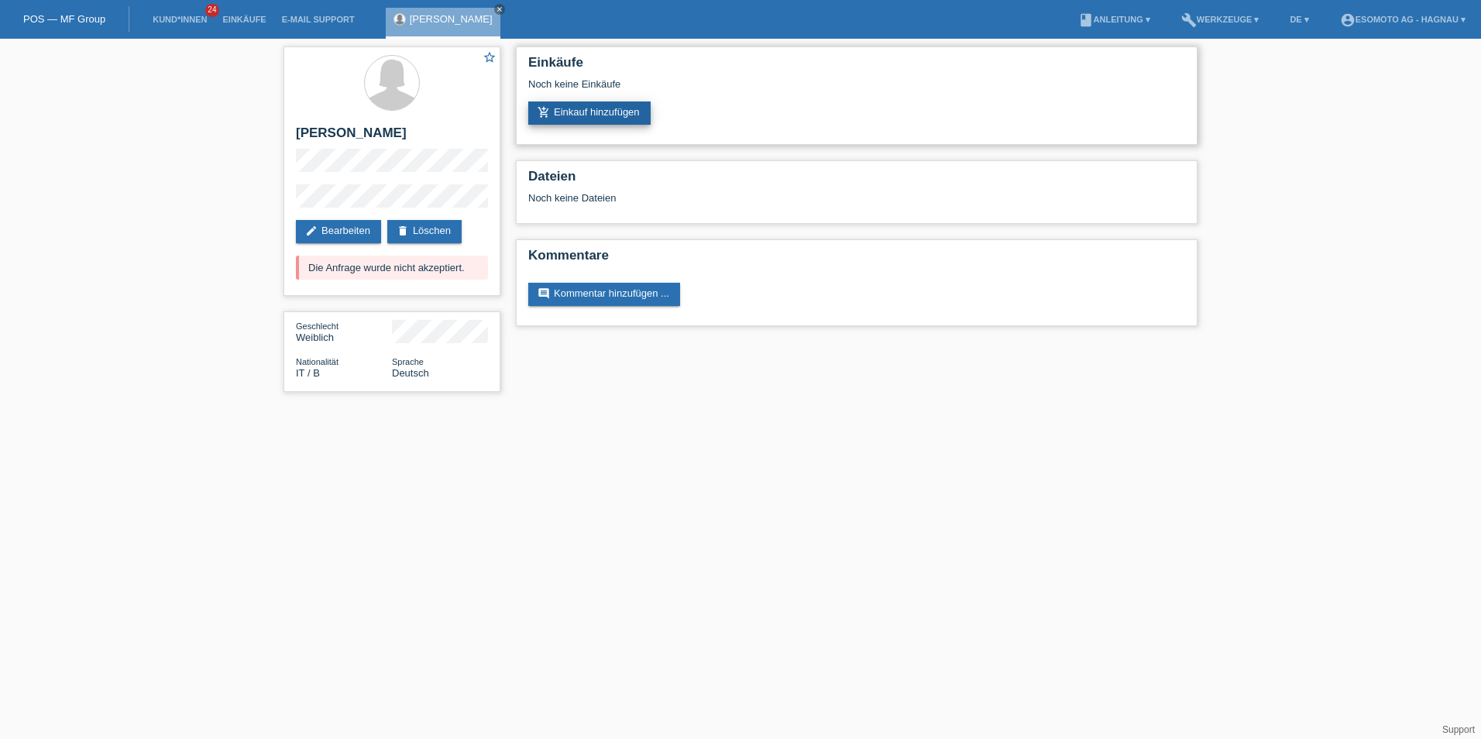
click at [563, 103] on link "add_shopping_cart Einkauf hinzufügen" at bounding box center [589, 112] width 122 height 23
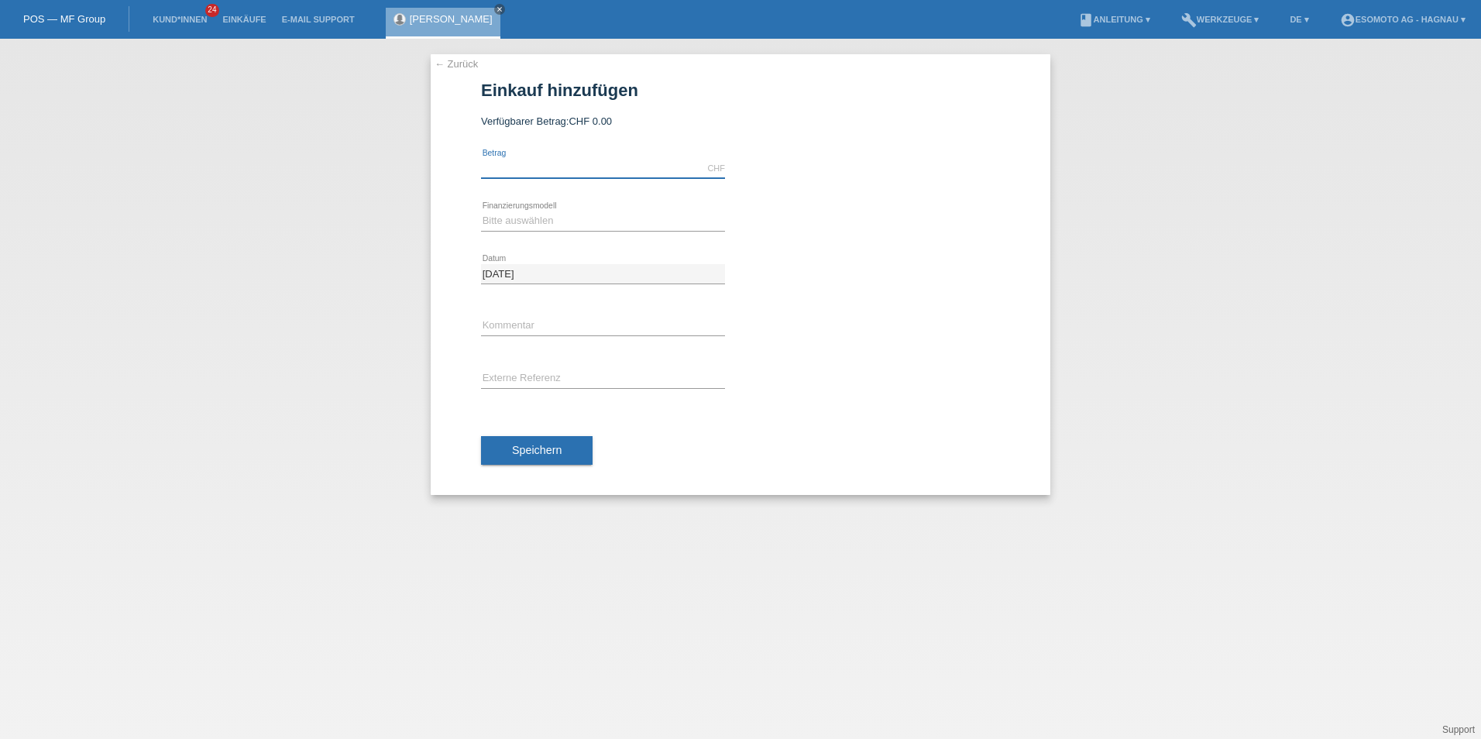
click at [593, 162] on input "text" at bounding box center [603, 168] width 244 height 19
type input "1290.00"
click at [581, 215] on select "Bitte auswählen Fixe Raten Kauf auf Rechnung mit Teilzahlungsoption" at bounding box center [603, 221] width 244 height 19
select select "69"
click at [481, 212] on select "Bitte auswählen Fixe Raten Kauf auf Rechnung mit Teilzahlungsoption" at bounding box center [603, 221] width 244 height 19
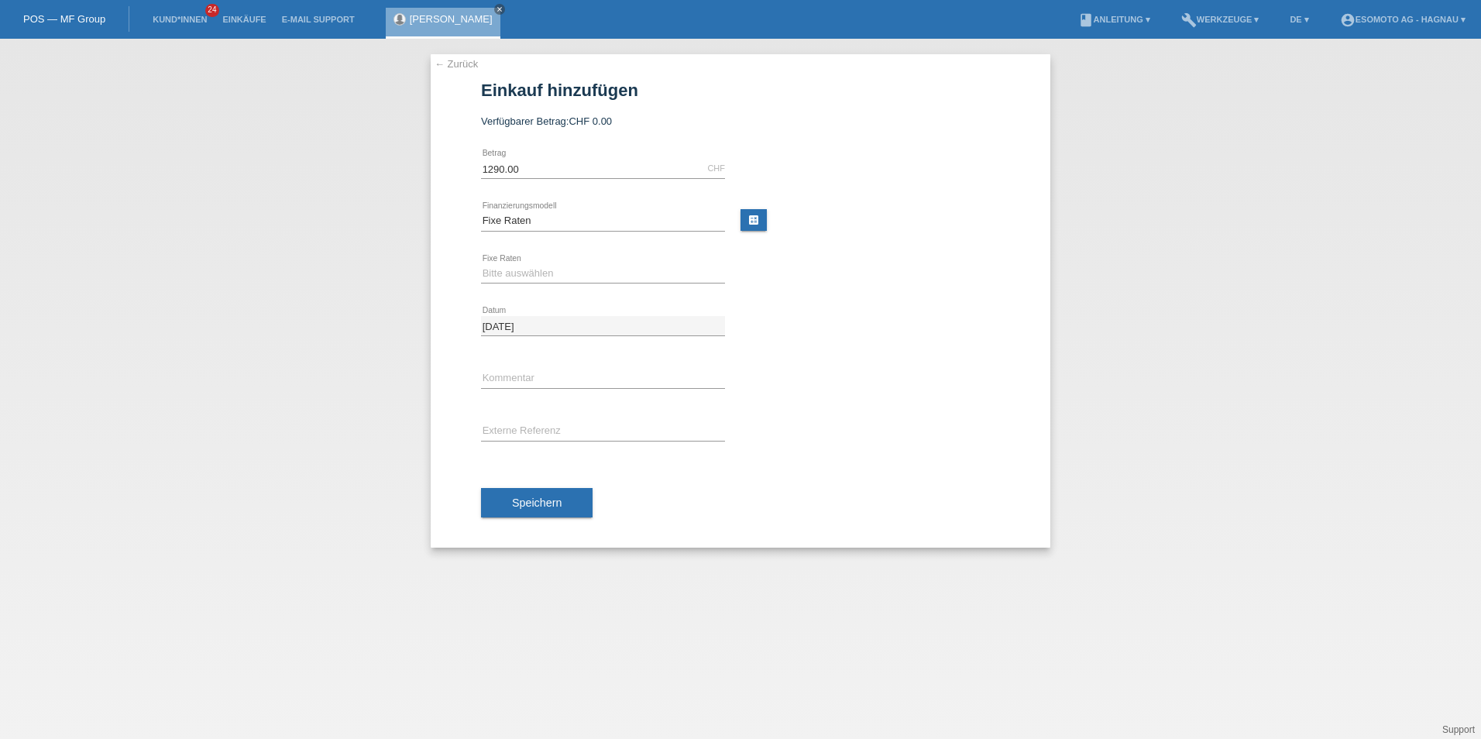
click at [610, 211] on div "Bitte auswählen Fixe Raten Kauf auf Rechnung mit Teilzahlungsoption error Finan…" at bounding box center [603, 221] width 244 height 53
click at [525, 270] on select "Bitte auswählen 12 Raten 24 Raten 36 Raten 48 Raten" at bounding box center [603, 273] width 244 height 19
select select "138"
click at [481, 264] on select "Bitte auswählen 12 Raten 24 Raten 36 Raten 48 Raten" at bounding box center [603, 273] width 244 height 19
click at [551, 506] on span "Speichern" at bounding box center [537, 503] width 50 height 12
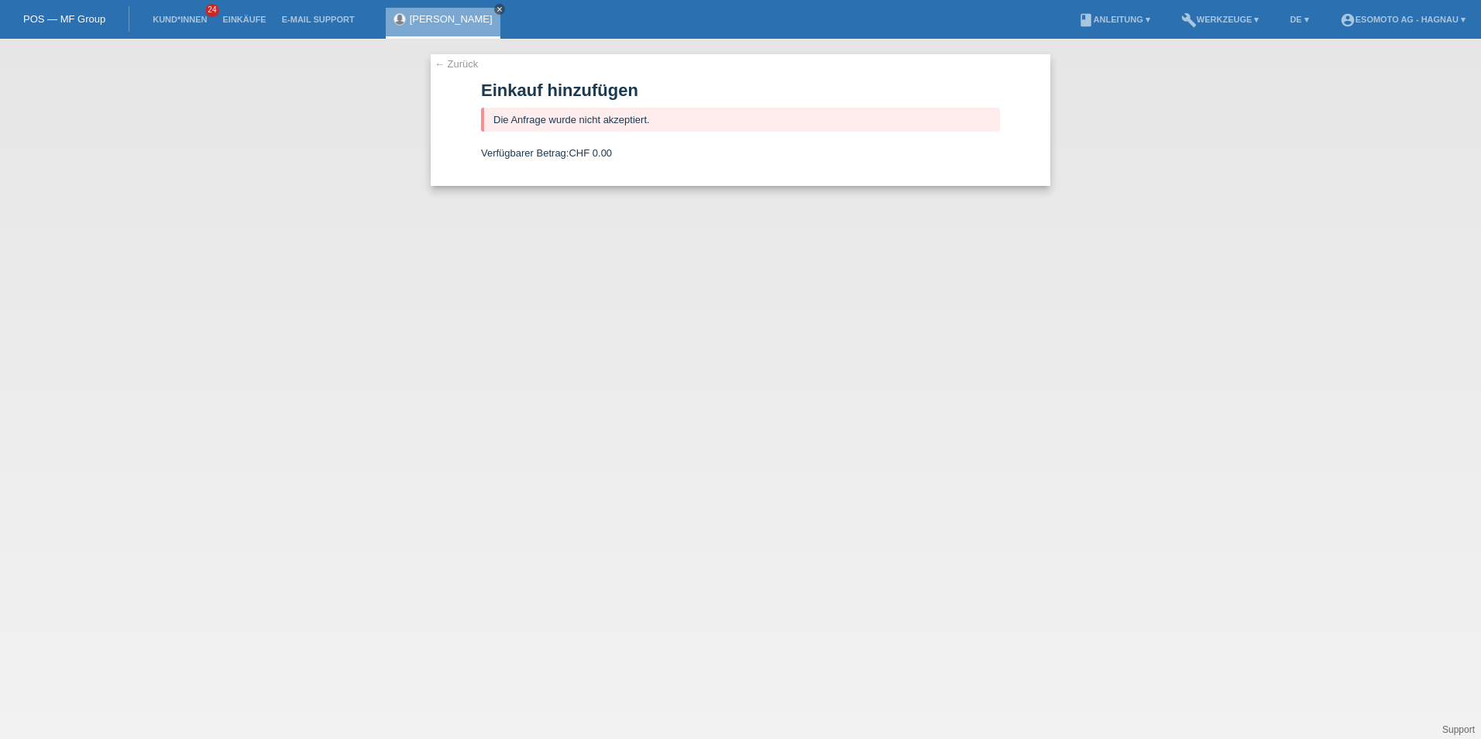
click at [500, 10] on icon "close" at bounding box center [500, 9] width 8 height 8
click at [177, 22] on link "Kund*innen" at bounding box center [180, 19] width 70 height 9
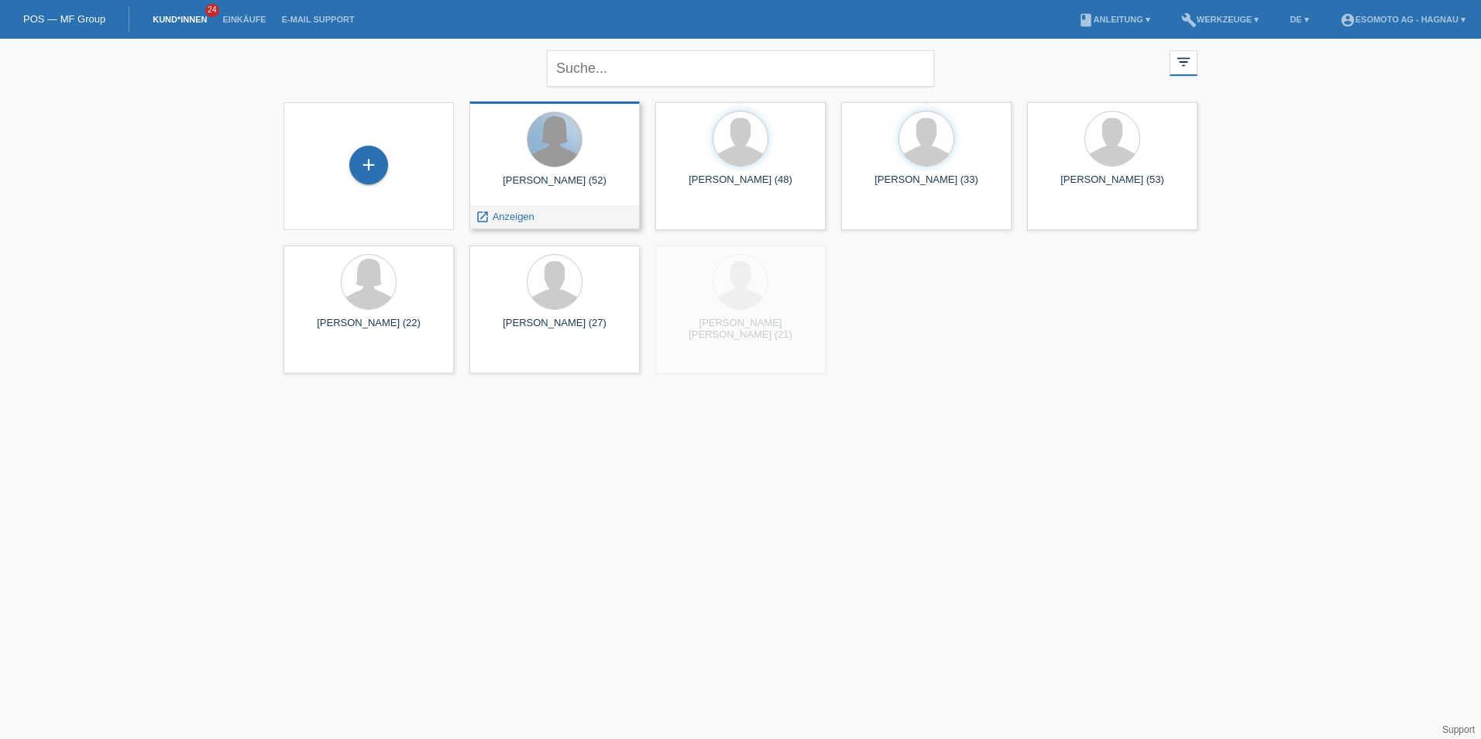
click at [537, 159] on div at bounding box center [555, 139] width 54 height 54
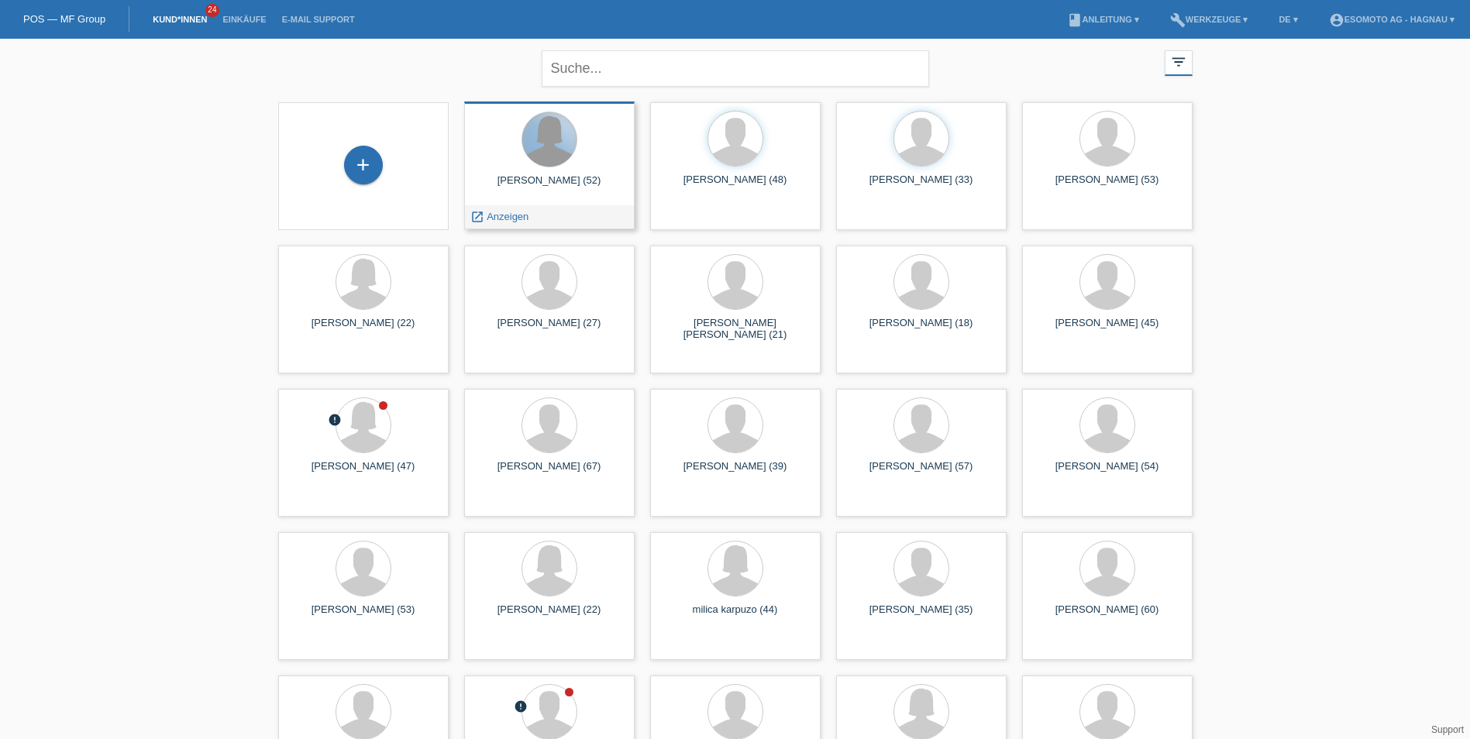
click at [537, 159] on div at bounding box center [549, 139] width 54 height 54
click at [508, 216] on span "Anzeigen" at bounding box center [508, 217] width 42 height 12
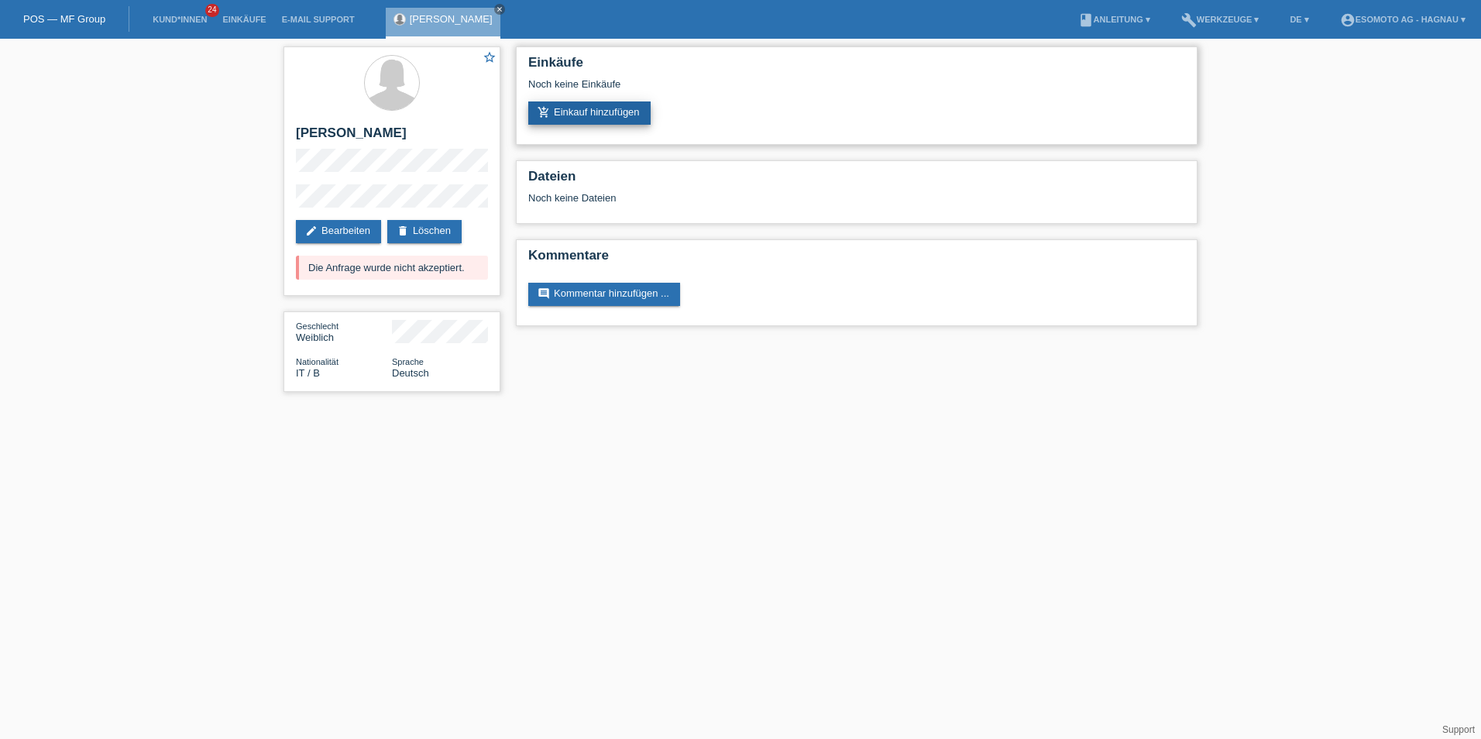
click at [585, 119] on link "add_shopping_cart Einkauf hinzufügen" at bounding box center [589, 112] width 122 height 23
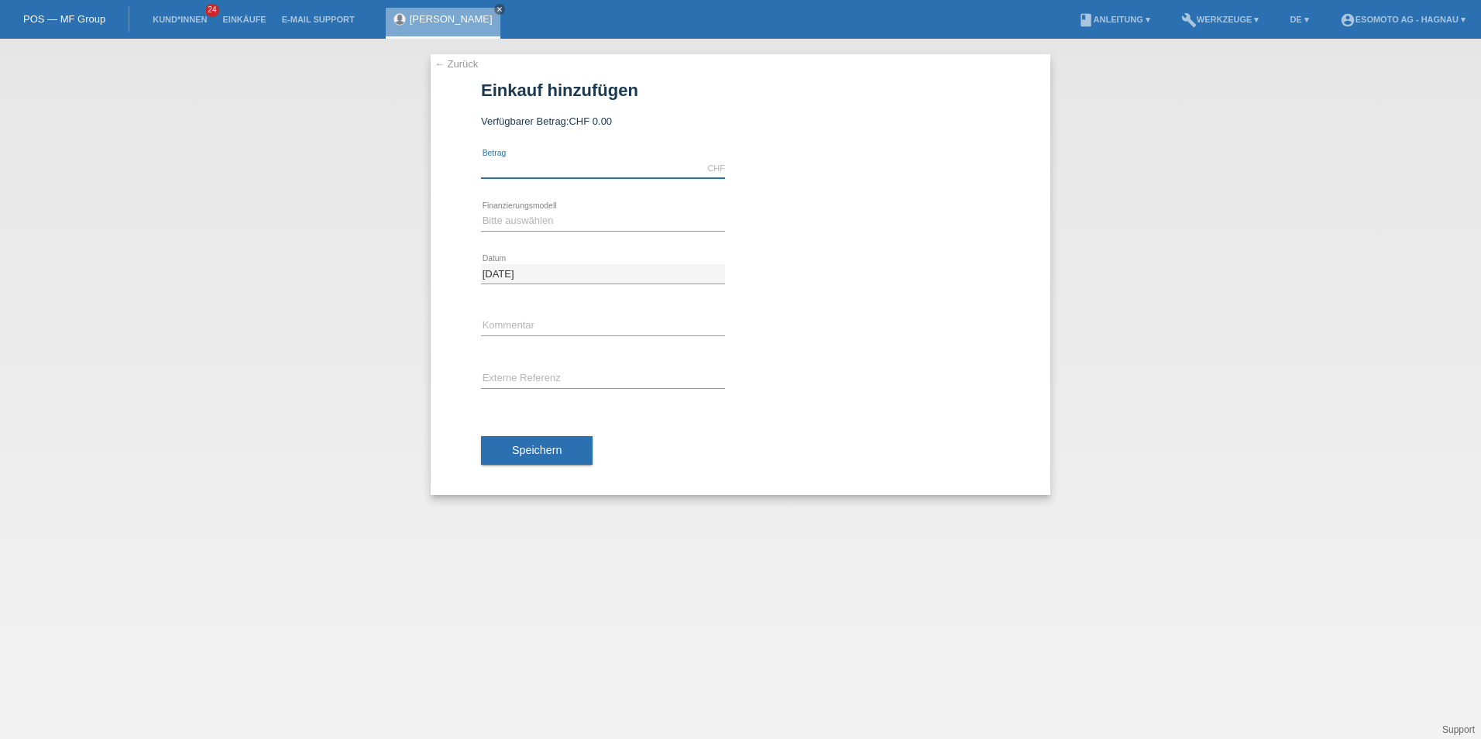
click at [545, 170] on input "text" at bounding box center [603, 168] width 244 height 19
type input "1290.00"
click at [539, 217] on select "Bitte auswählen Fixe Raten Kauf auf Rechnung mit Teilzahlungsoption" at bounding box center [603, 221] width 244 height 19
click at [481, 212] on select "Bitte auswählen Fixe Raten Kauf auf Rechnung mit Teilzahlungsoption" at bounding box center [603, 221] width 244 height 19
click at [531, 215] on select "Bitte auswählen Fixe Raten Kauf auf Rechnung mit Teilzahlungsoption" at bounding box center [603, 221] width 244 height 19
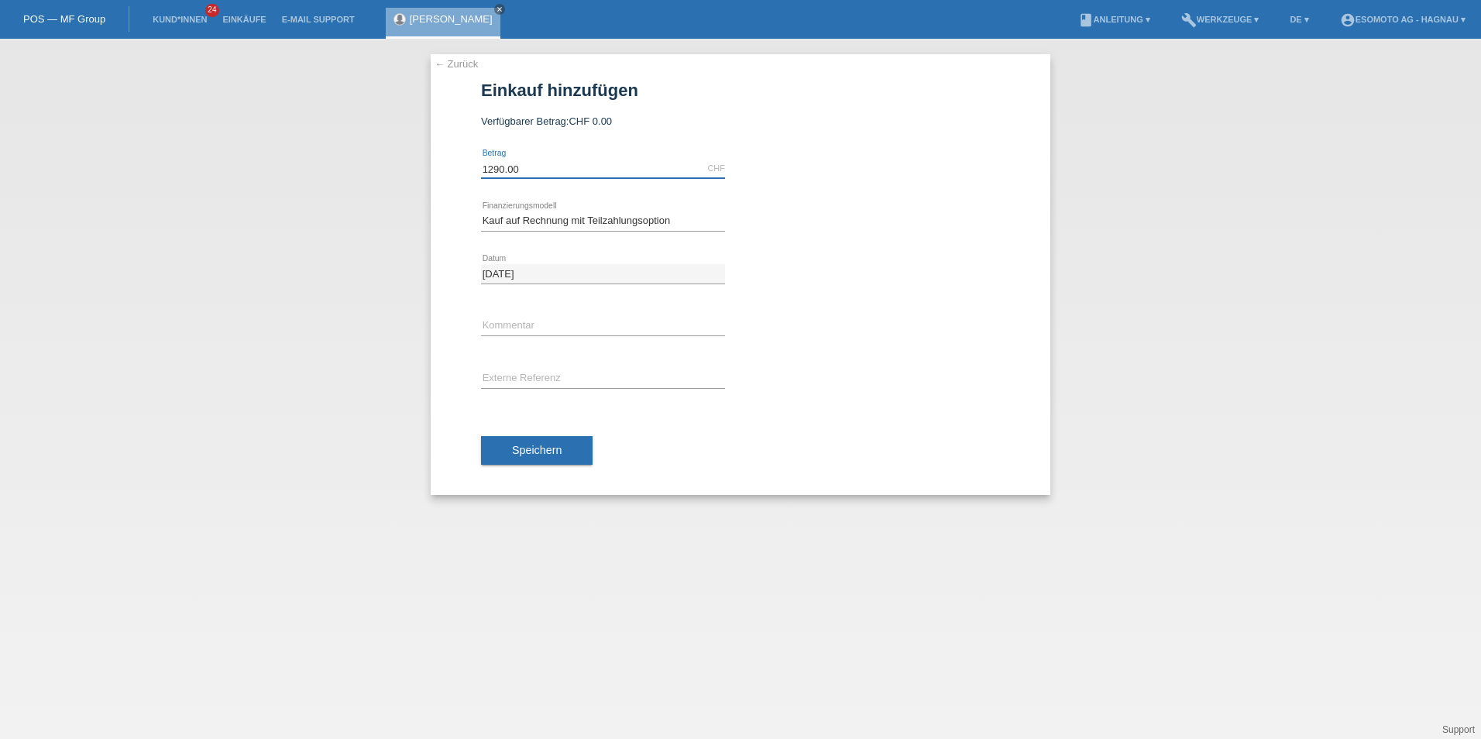
click at [541, 171] on input "1290.00" at bounding box center [603, 168] width 244 height 19
click at [608, 212] on div "Bitte auswählen Fixe Raten Kauf auf Rechnung mit Teilzahlungsoption error Finan…" at bounding box center [603, 221] width 244 height 53
click at [609, 217] on select "Bitte auswählen Fixe Raten Kauf auf Rechnung mit Teilzahlungsoption" at bounding box center [603, 221] width 244 height 19
select select "69"
click at [481, 212] on select "Bitte auswählen Fixe Raten Kauf auf Rechnung mit Teilzahlungsoption" at bounding box center [603, 221] width 244 height 19
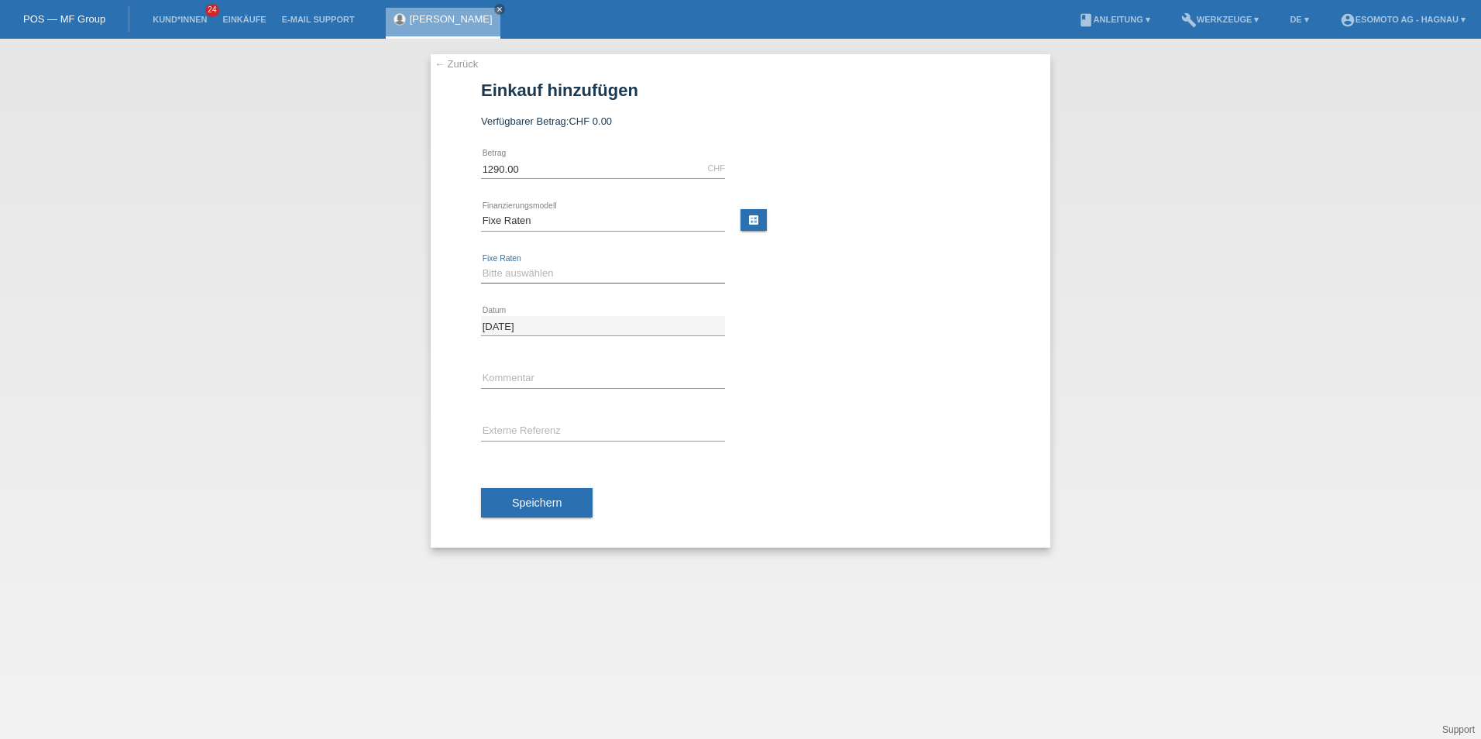
click at [628, 267] on select "Bitte auswählen 12 Raten 24 Raten 36 Raten 48 Raten" at bounding box center [603, 273] width 244 height 19
select select "138"
click at [481, 264] on select "Bitte auswählen 12 Raten 24 Raten 36 Raten 48 Raten" at bounding box center [603, 273] width 244 height 19
click at [521, 229] on select "Bitte auswählen Fixe Raten Kauf auf Rechnung mit Teilzahlungsoption" at bounding box center [603, 221] width 244 height 19
select select "70"
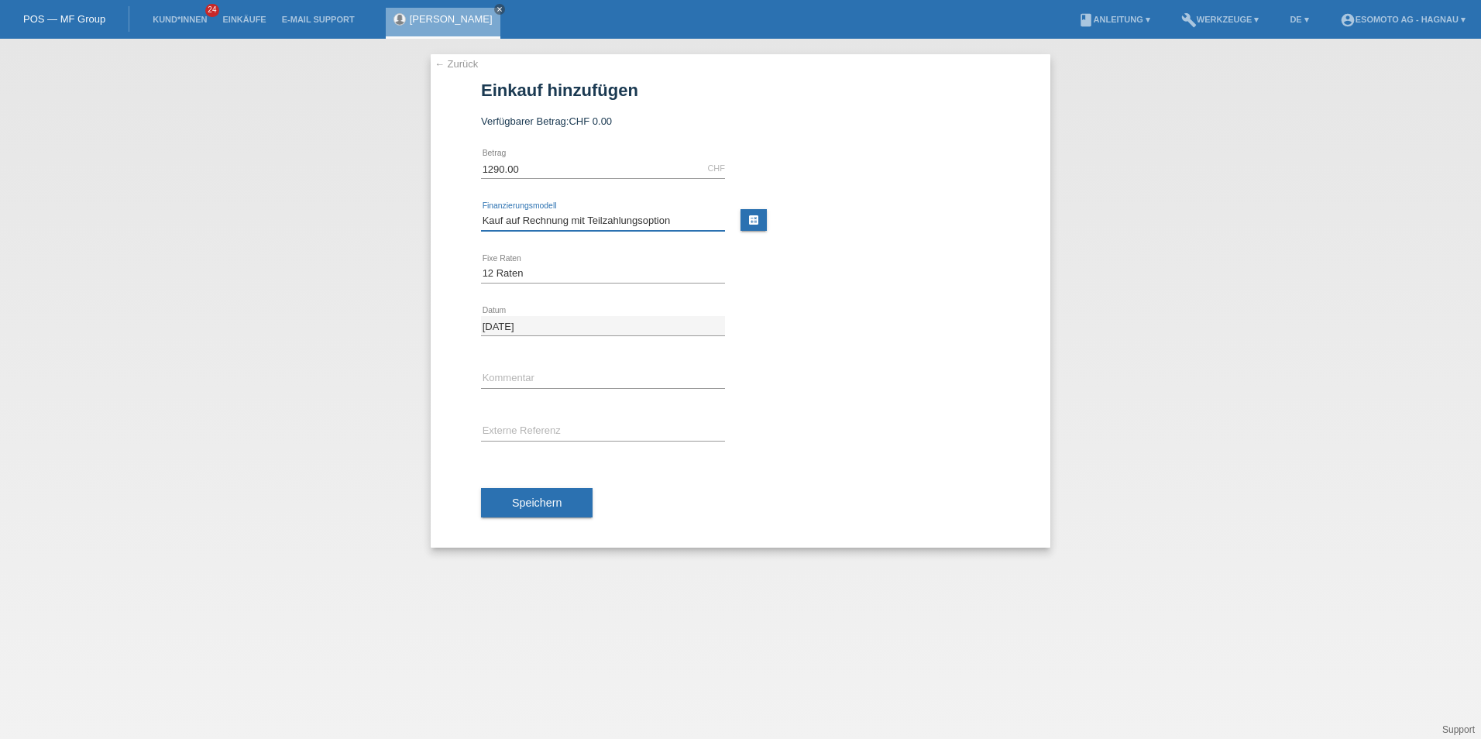
click at [481, 212] on select "Bitte auswählen Fixe Raten Kauf auf Rechnung mit Teilzahlungsoption" at bounding box center [603, 221] width 244 height 19
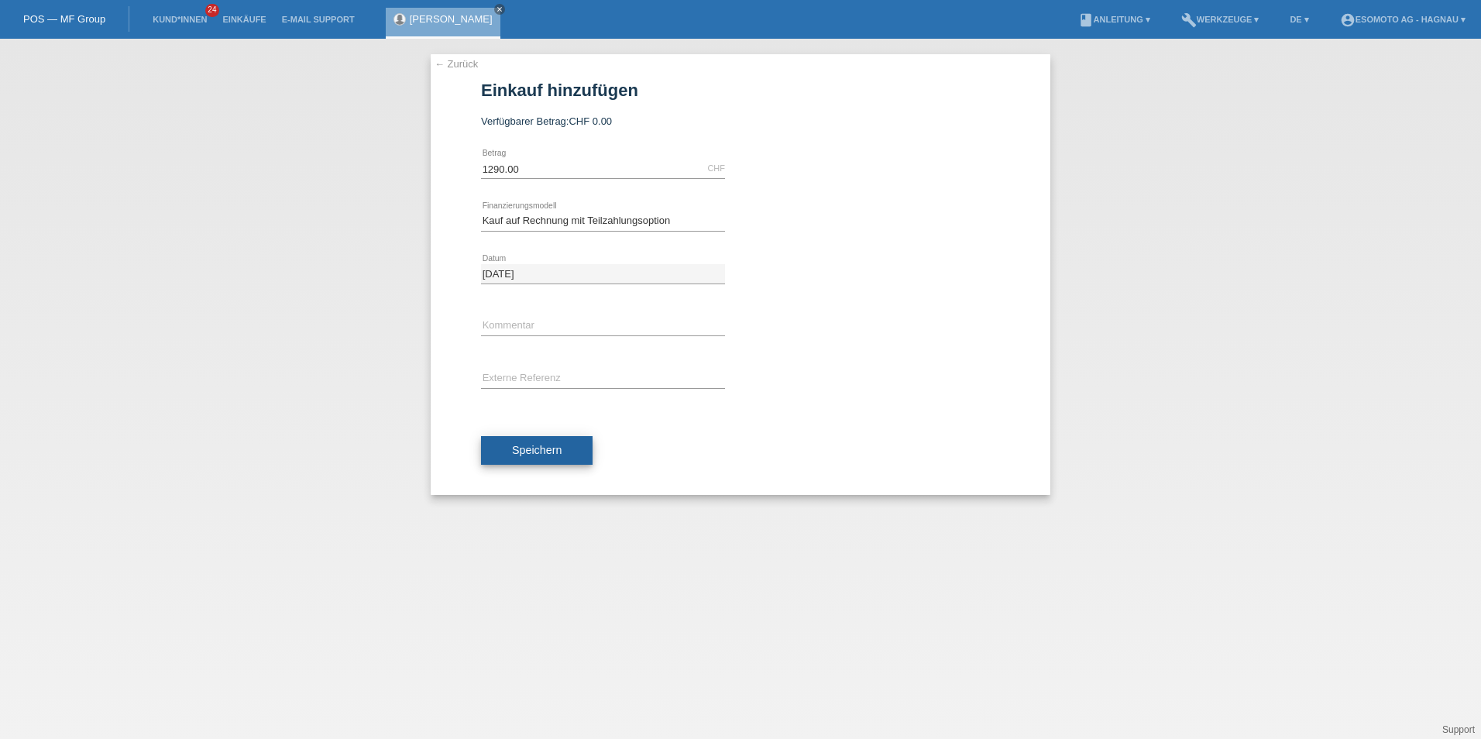
click at [560, 446] on span "Speichern" at bounding box center [537, 450] width 50 height 12
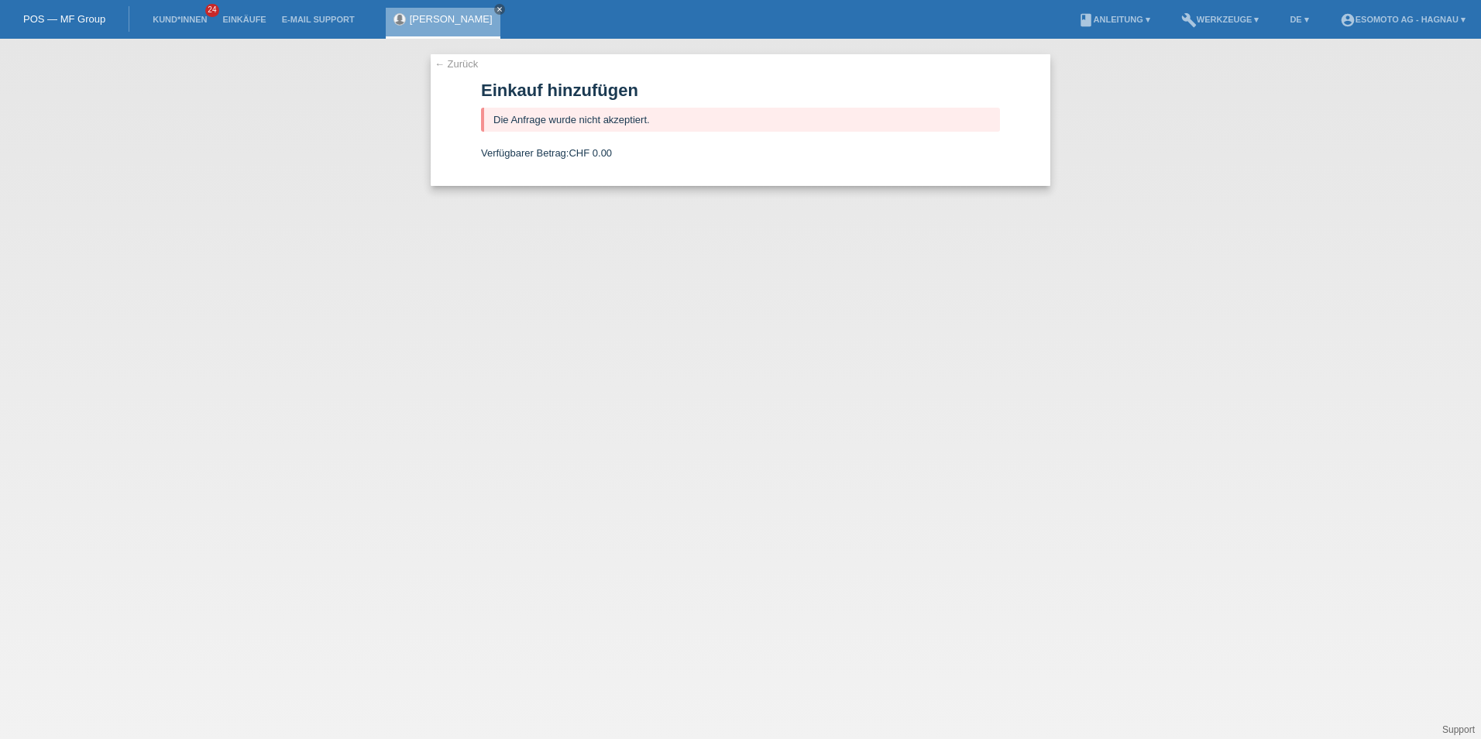
click at [568, 141] on form "Einkauf hinzufügen Die Anfrage wurde nicht akzeptiert. Verfügbarer Betrag: CHF …" at bounding box center [740, 133] width 519 height 105
click at [565, 159] on div "Verfügbarer Betrag: CHF 0.00" at bounding box center [740, 153] width 519 height 12
click at [177, 18] on link "Kund*innen" at bounding box center [180, 19] width 70 height 9
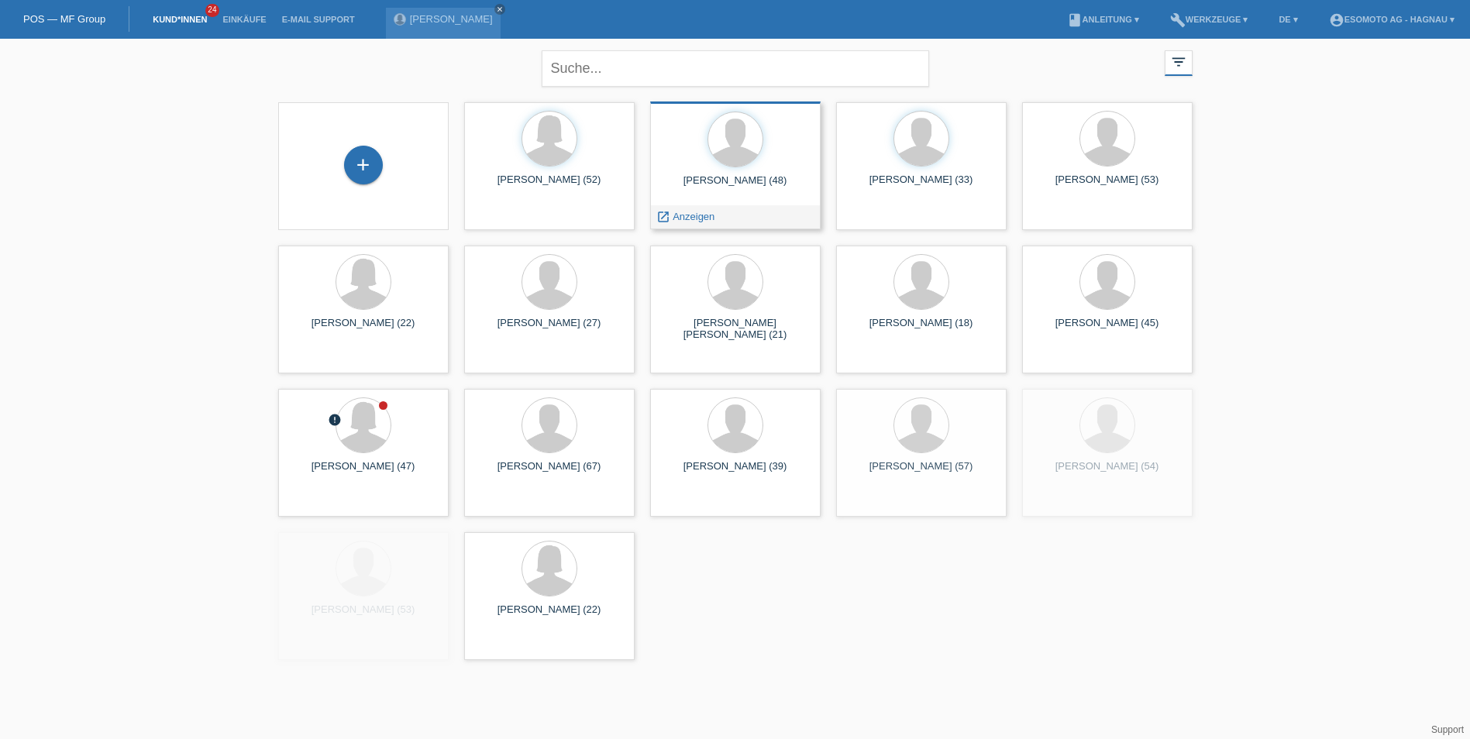
click at [717, 167] on div at bounding box center [735, 141] width 146 height 58
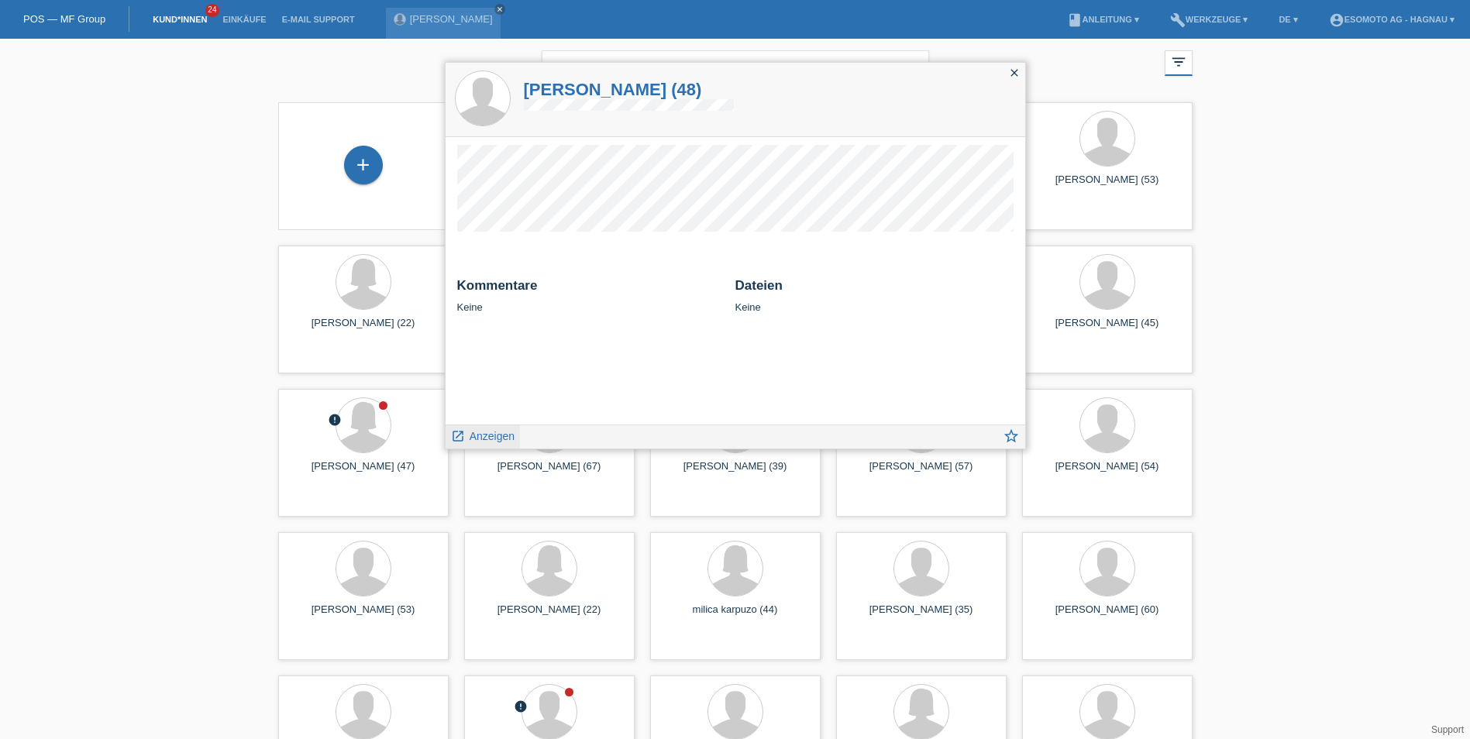
click at [481, 438] on span "Anzeigen" at bounding box center [491, 436] width 45 height 12
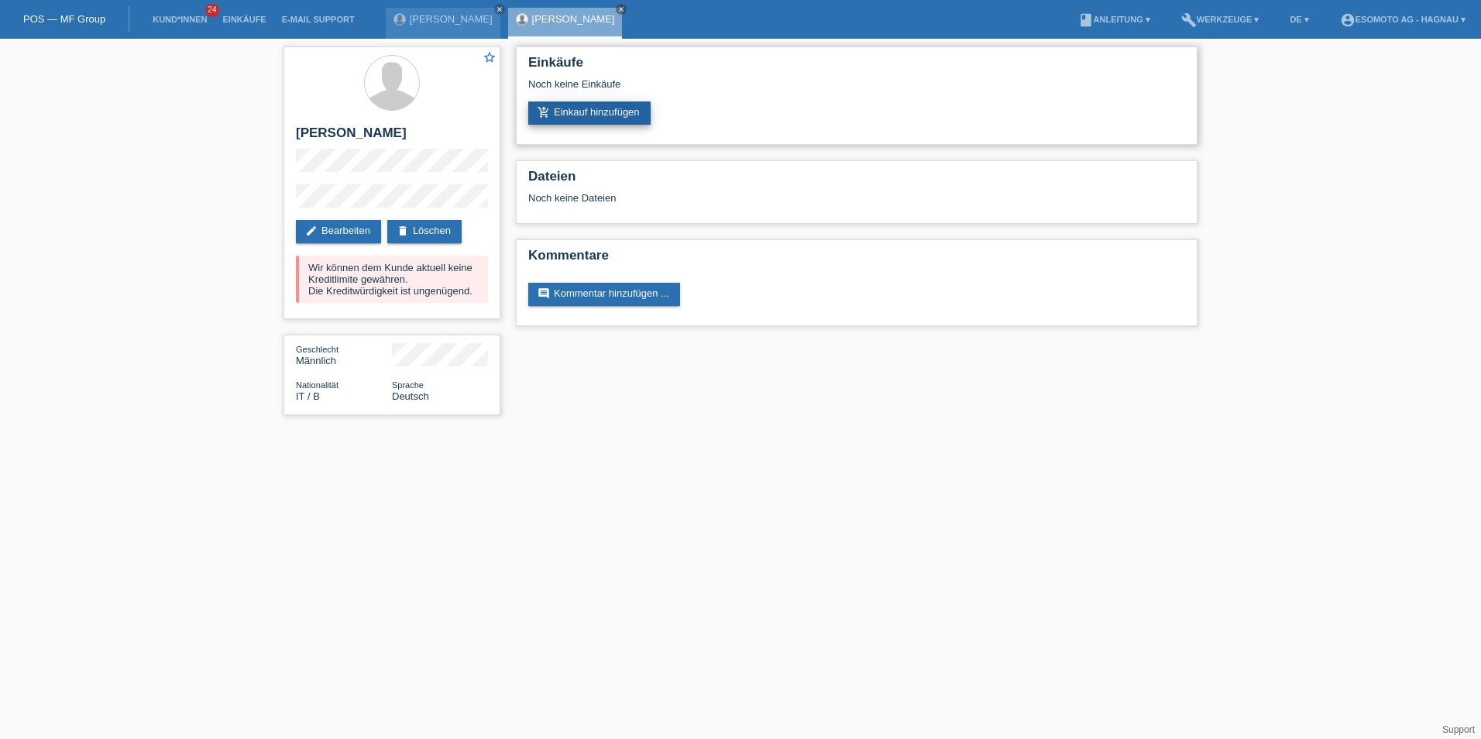
click at [598, 111] on link "add_shopping_cart Einkauf hinzufügen" at bounding box center [589, 112] width 122 height 23
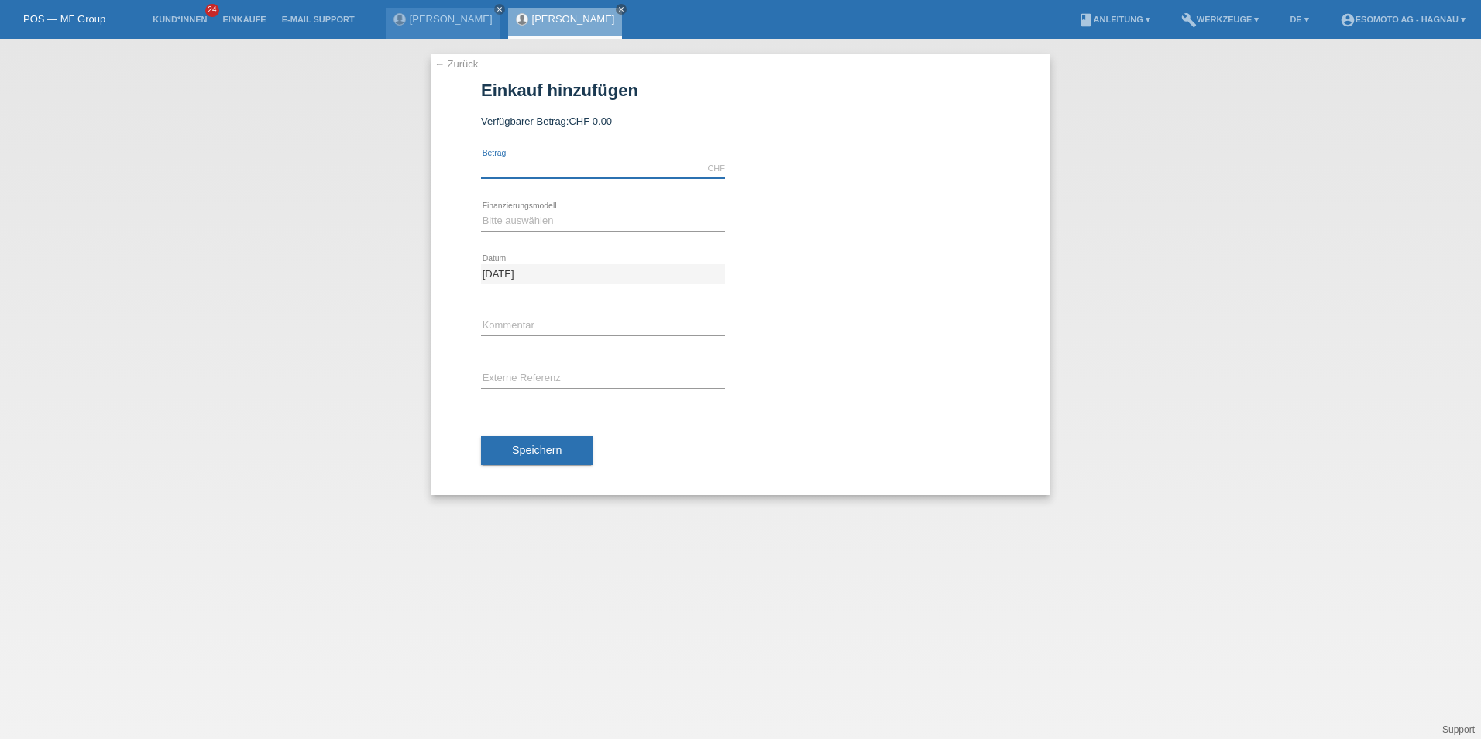
click at [573, 169] on input "text" at bounding box center [603, 168] width 244 height 19
type input "1290.00"
click at [558, 221] on select "Bitte auswählen Fixe Raten Kauf auf Rechnung mit Teilzahlungsoption" at bounding box center [603, 221] width 244 height 19
select select "70"
click at [481, 212] on select "Bitte auswählen Fixe Raten Kauf auf Rechnung mit Teilzahlungsoption" at bounding box center [603, 221] width 244 height 19
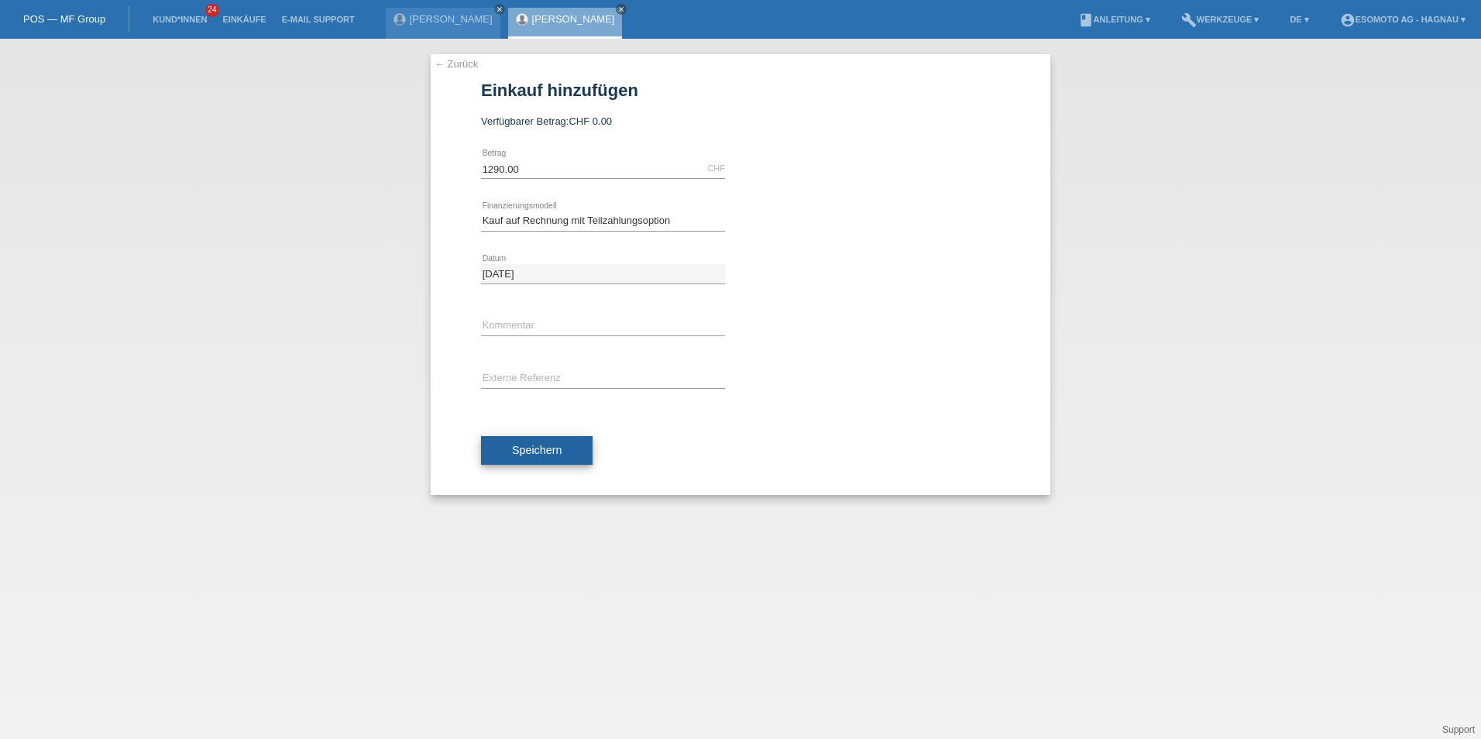
click at [562, 444] on button "Speichern" at bounding box center [537, 450] width 112 height 29
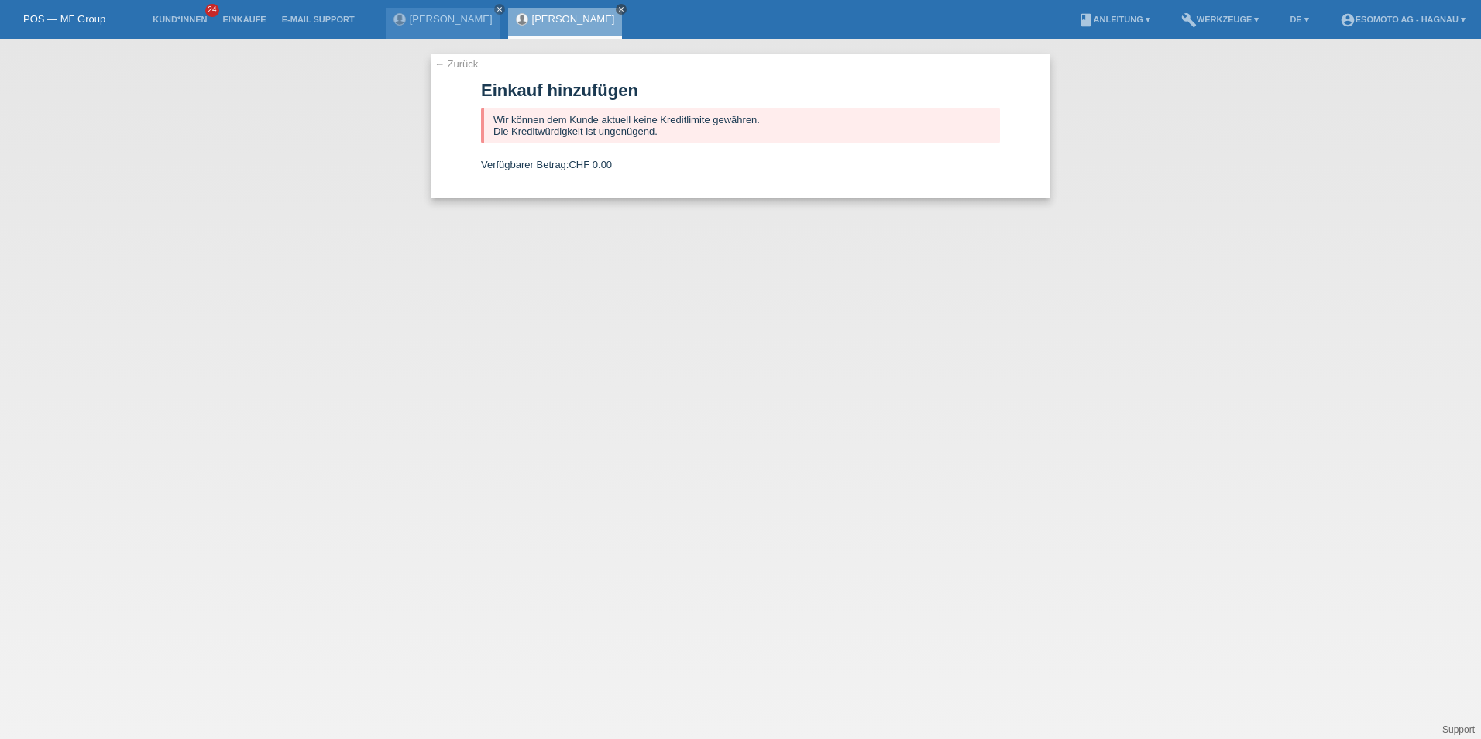
click at [625, 5] on icon "close" at bounding box center [621, 9] width 8 height 8
click at [651, 254] on div "← Zurück Einkauf hinzufügen Wir können dem Kunde aktuell keine Kreditlimite gew…" at bounding box center [740, 389] width 1481 height 700
click at [504, 4] on link "close" at bounding box center [499, 9] width 11 height 11
click at [150, 14] on li "Kund*innen 24" at bounding box center [180, 20] width 70 height 40
click at [171, 15] on link "Kund*innen" at bounding box center [180, 19] width 70 height 9
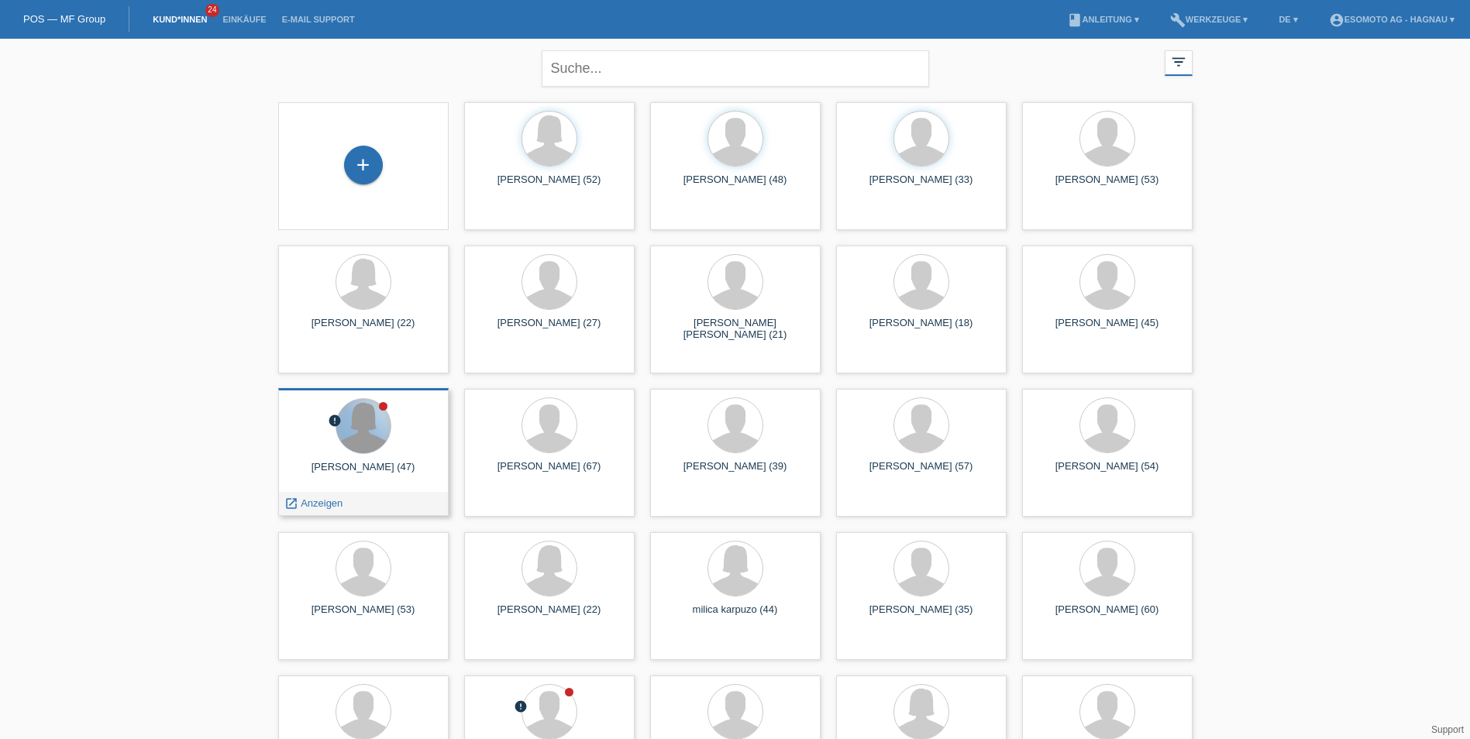
click at [359, 447] on div at bounding box center [363, 426] width 54 height 54
click at [335, 500] on span "Anzeigen" at bounding box center [322, 503] width 42 height 12
